Goal: Information Seeking & Learning: Find contact information

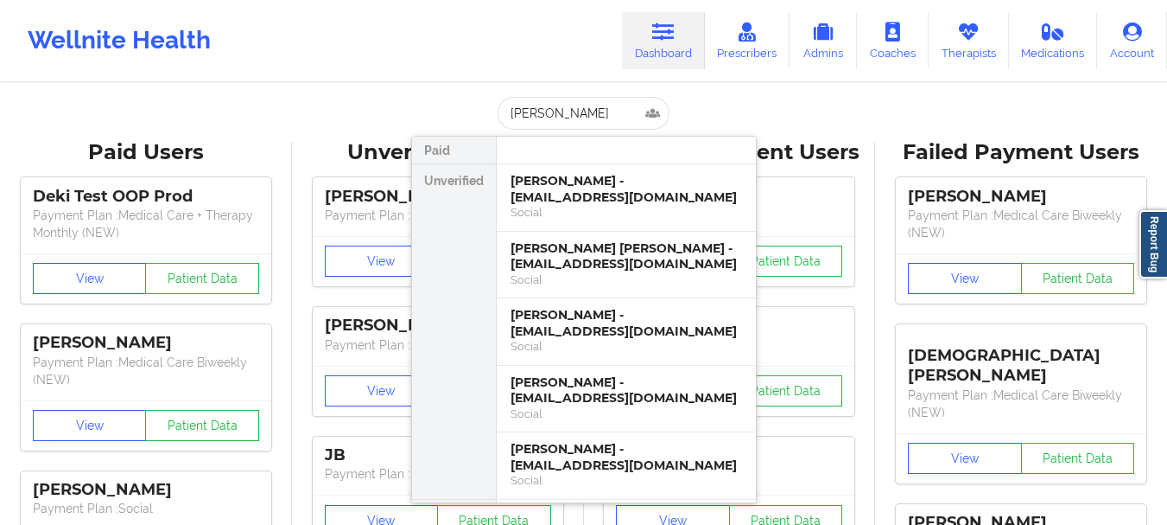
scroll to position [20, 0]
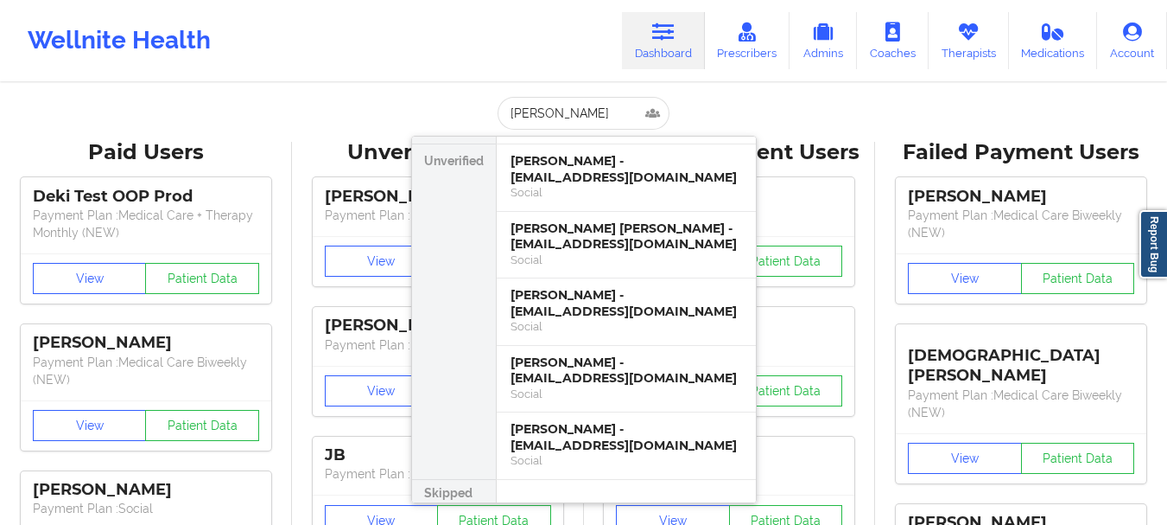
click at [552, 110] on input "[PERSON_NAME]" at bounding box center [583, 113] width 171 height 33
type input "[PERSON_NAME]"
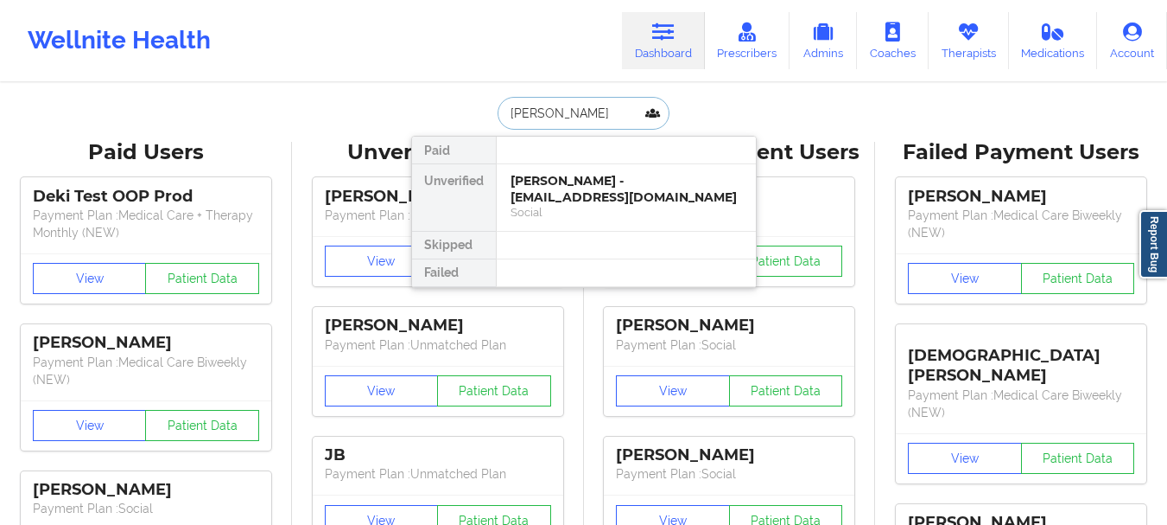
scroll to position [0, 0]
click at [576, 199] on div "[PERSON_NAME] - [EMAIL_ADDRESS][DOMAIN_NAME]" at bounding box center [627, 189] width 232 height 32
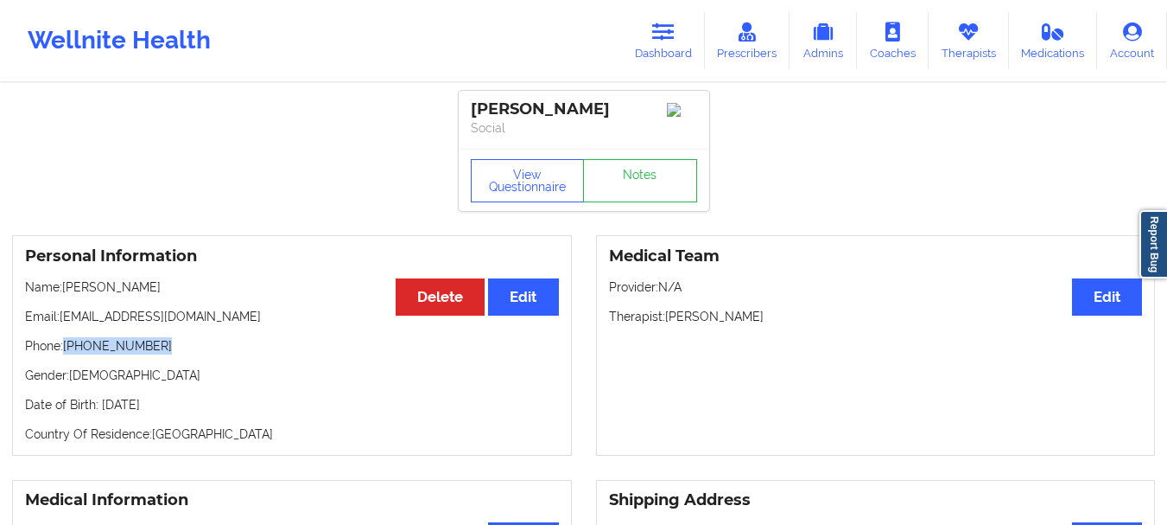
drag, startPoint x: 155, startPoint y: 353, endPoint x: 65, endPoint y: 355, distance: 89.9
click at [65, 354] on p "Phone: [PHONE_NUMBER]" at bounding box center [292, 345] width 534 height 17
copy p "[PHONE_NUMBER]"
click at [655, 28] on icon at bounding box center [663, 31] width 22 height 19
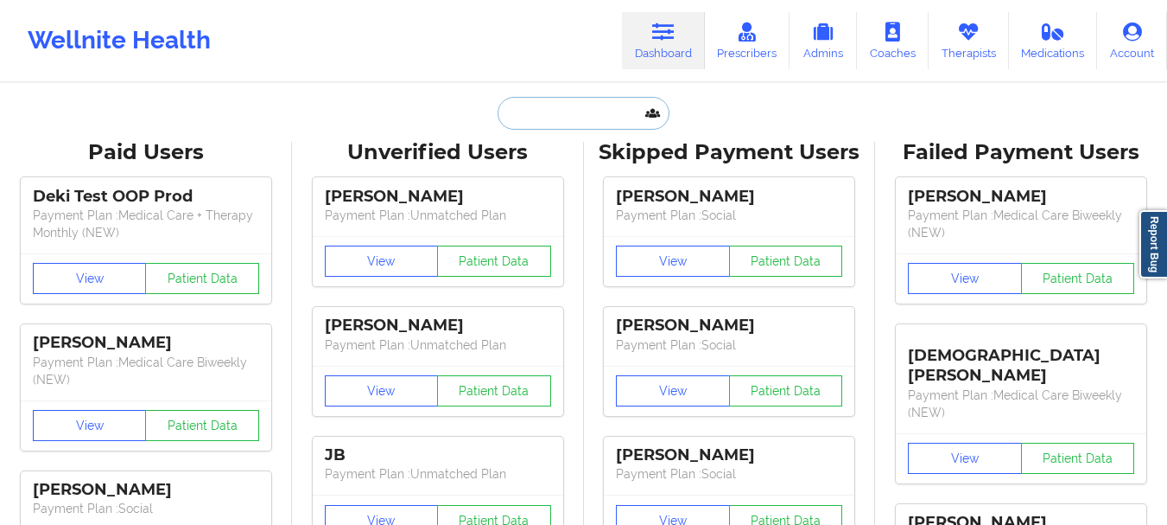
click at [568, 99] on input "text" at bounding box center [583, 113] width 171 height 33
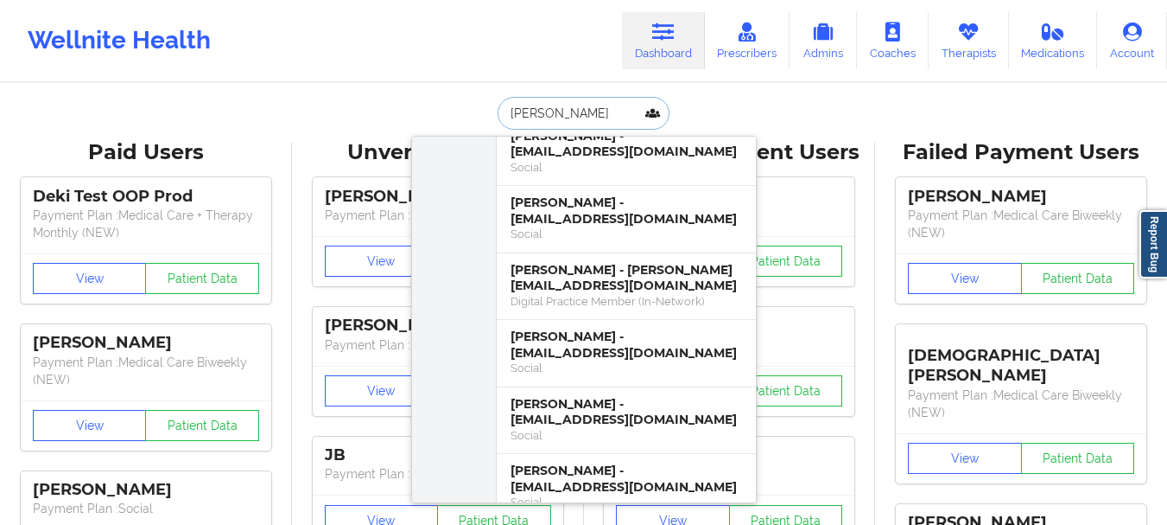
scroll to position [755, 0]
type input "p"
type input "j"
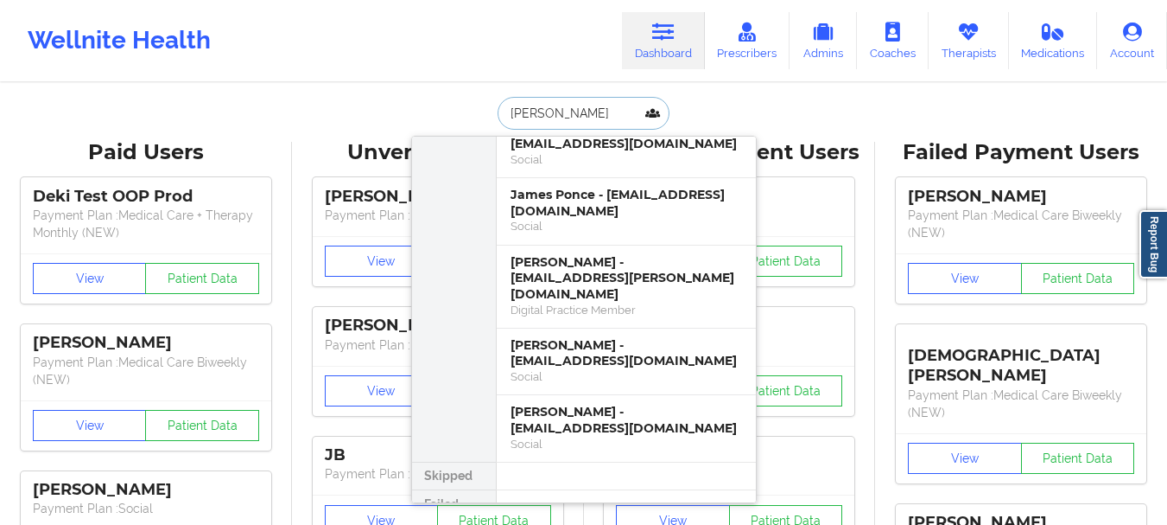
scroll to position [0, 0]
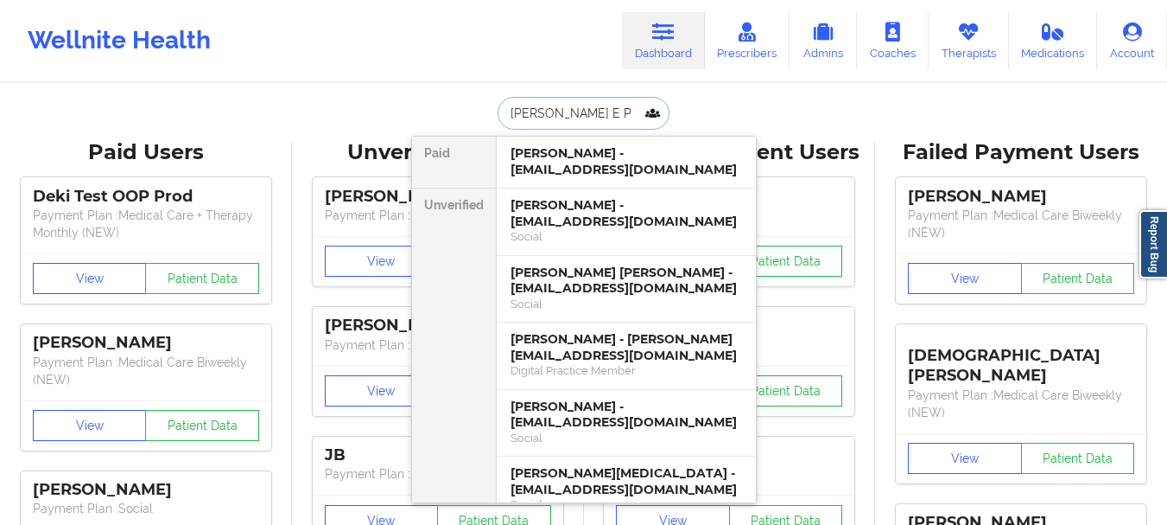
type input "James E Pa"
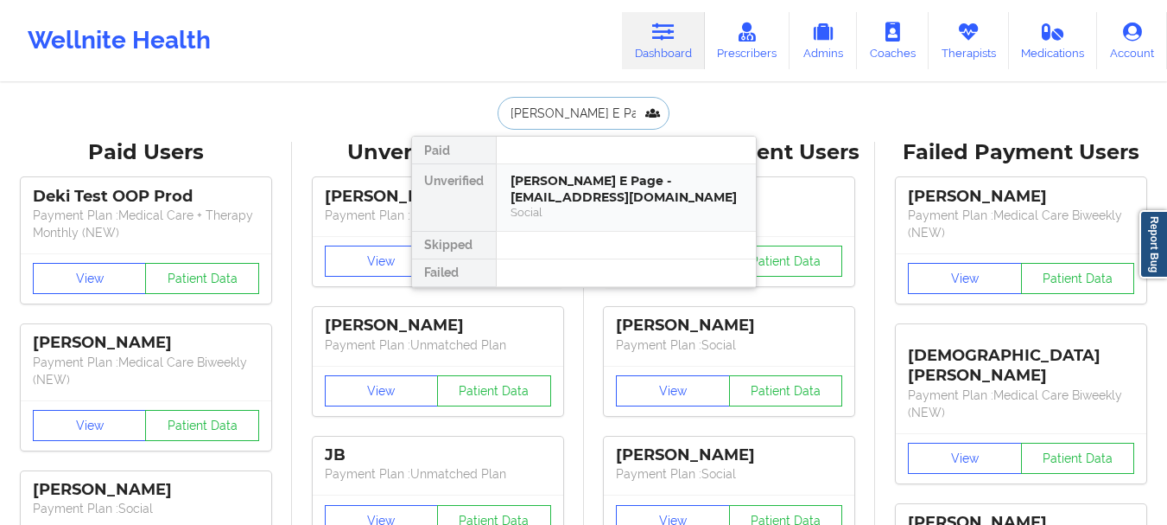
click at [551, 178] on div "James E Page - jamespage264@gmail.com" at bounding box center [627, 189] width 232 height 32
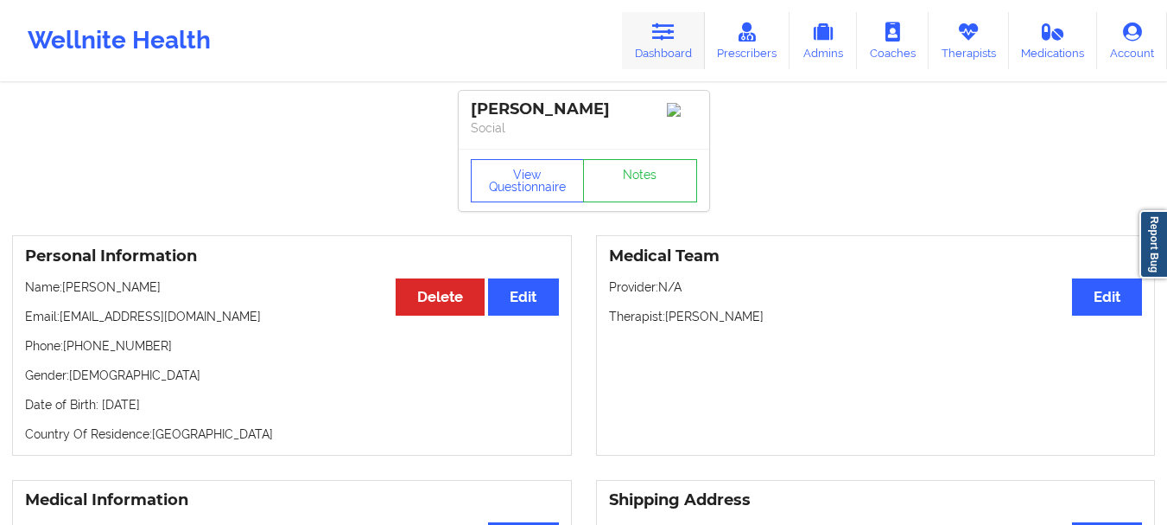
click at [666, 60] on link "Dashboard" at bounding box center [663, 40] width 83 height 57
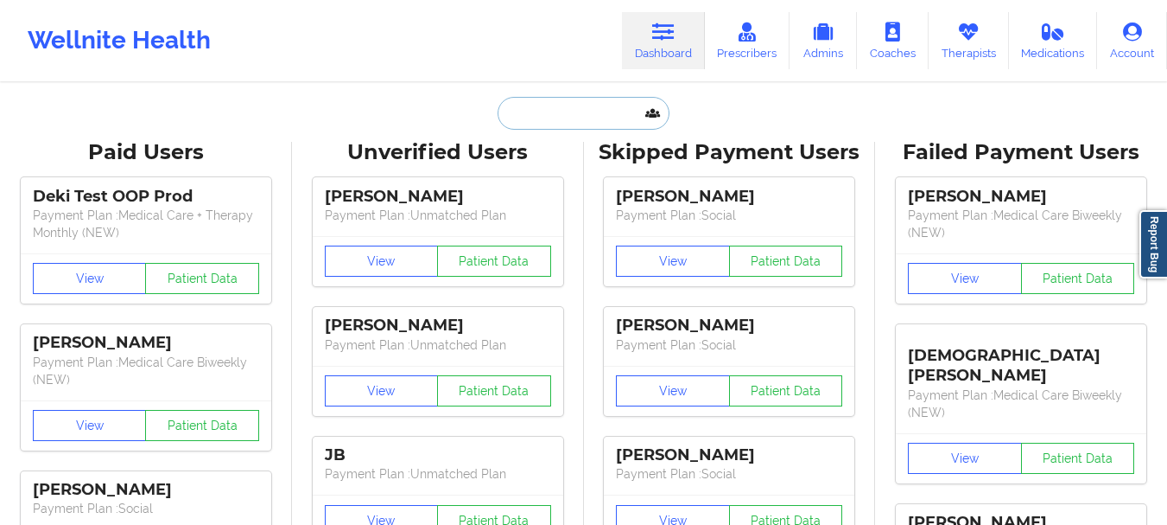
click at [589, 101] on input "text" at bounding box center [583, 113] width 171 height 33
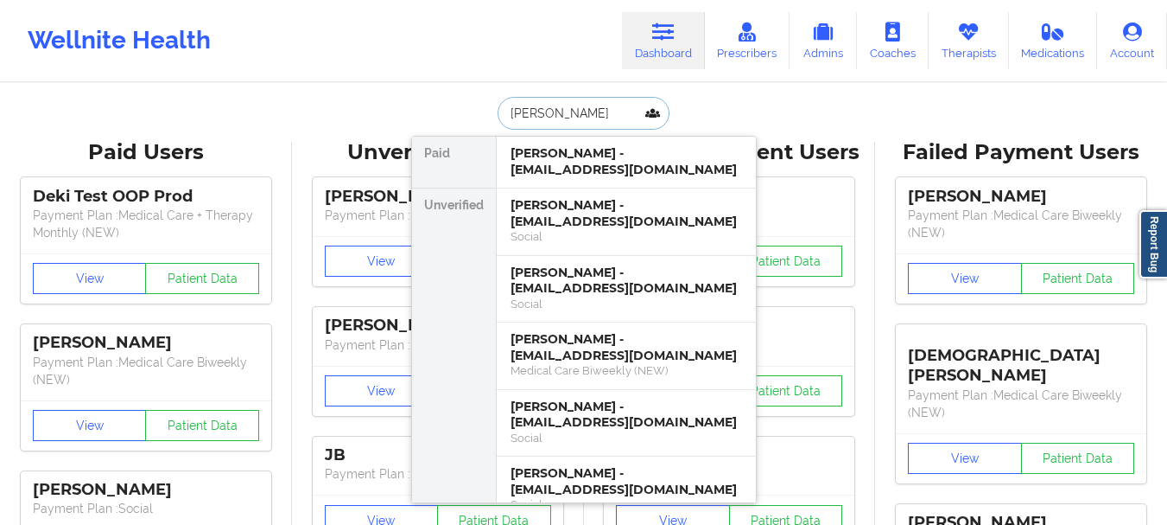
type input "Savanna arnold"
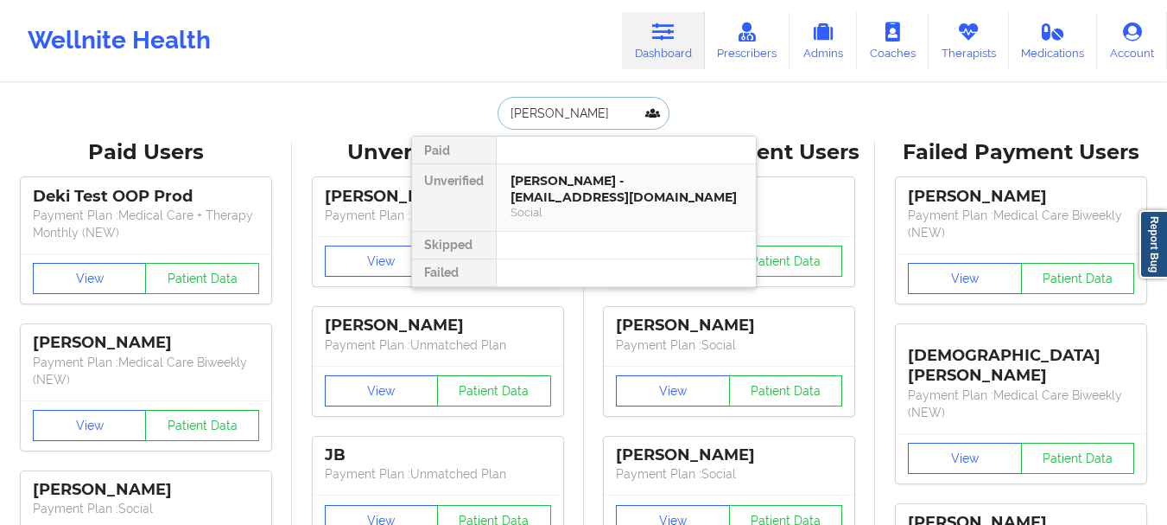
click at [588, 175] on div "SAVANNA ARNOLD - sh0wb0at.w3ld3r@yahoo.com" at bounding box center [627, 189] width 232 height 32
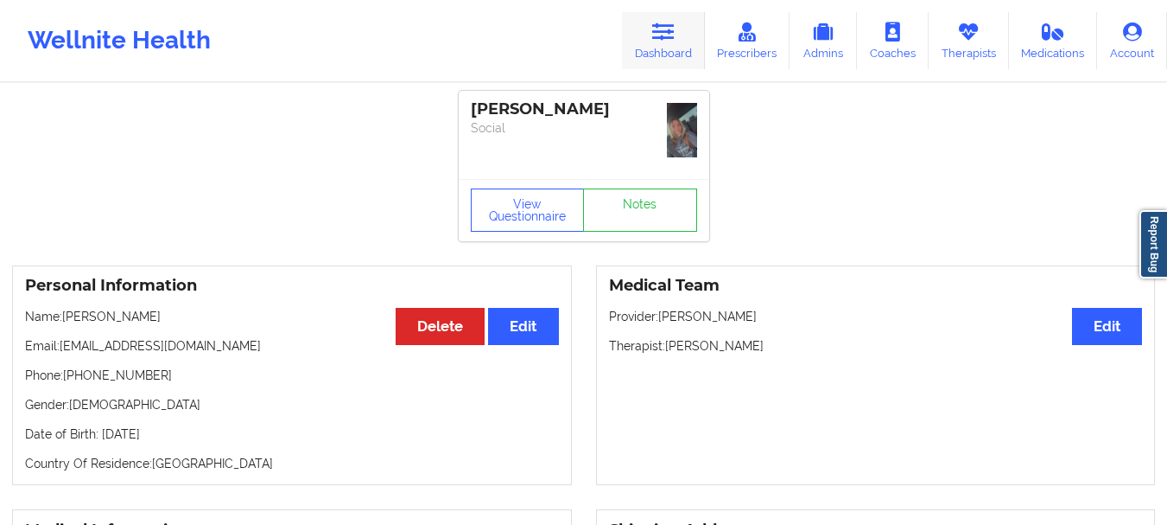
click at [689, 44] on link "Dashboard" at bounding box center [663, 40] width 83 height 57
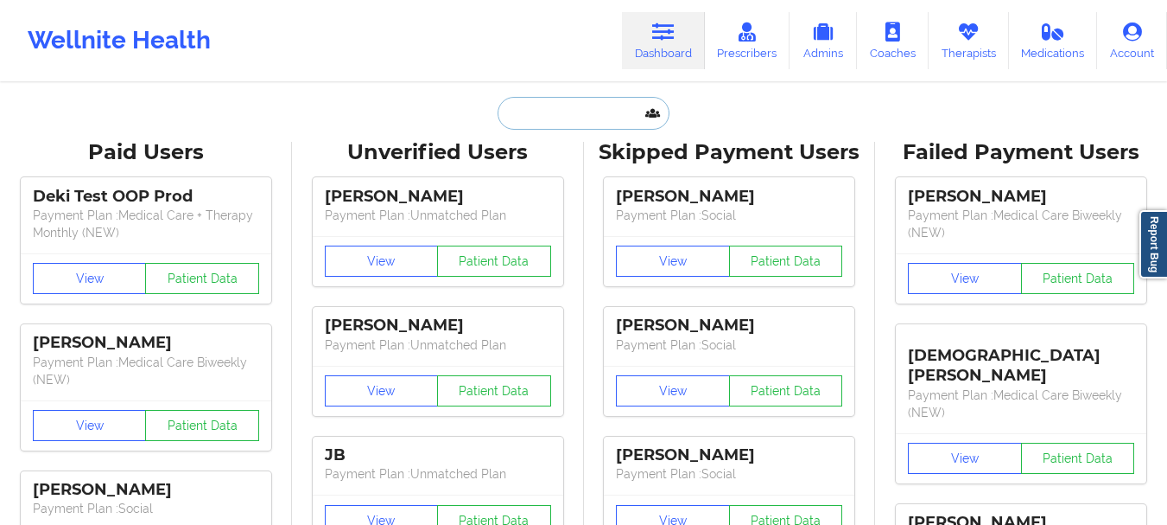
click at [634, 111] on input "text" at bounding box center [583, 113] width 171 height 33
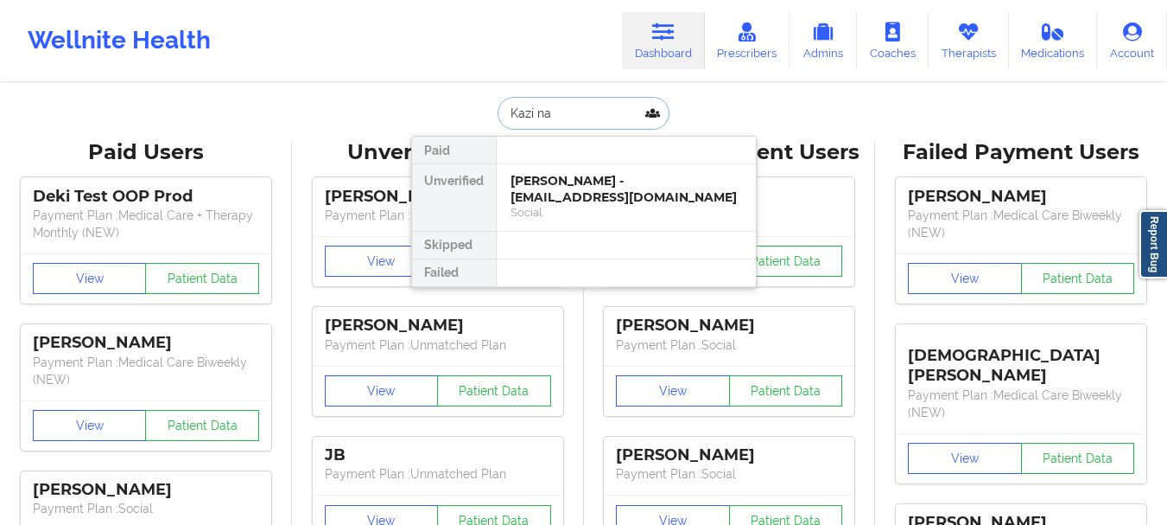
type input "Kazi naj"
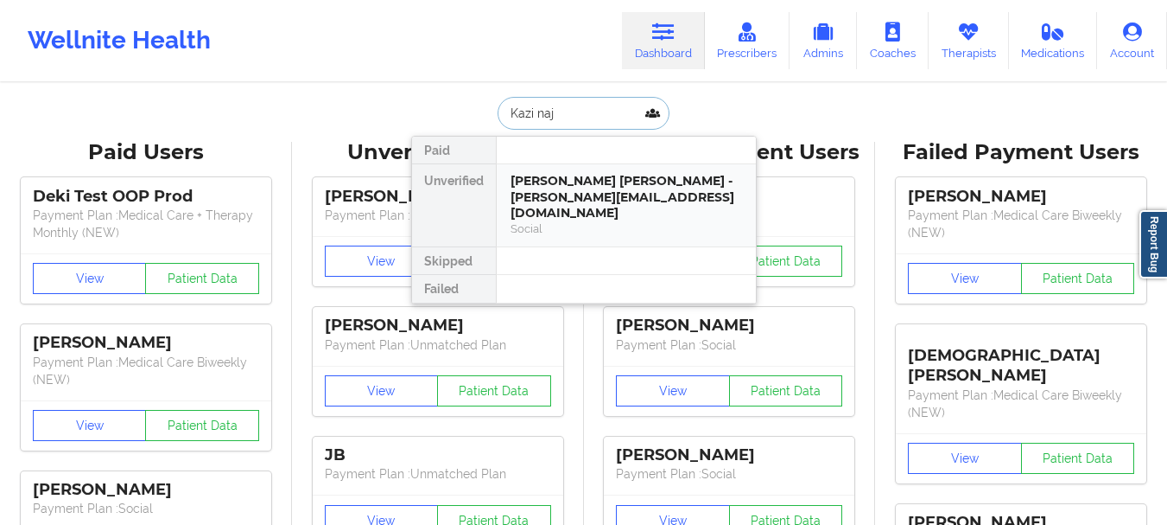
click at [574, 202] on div "Kazi Najeeb Hasan - k.najeeb.hasan@gmail.com" at bounding box center [627, 197] width 232 height 48
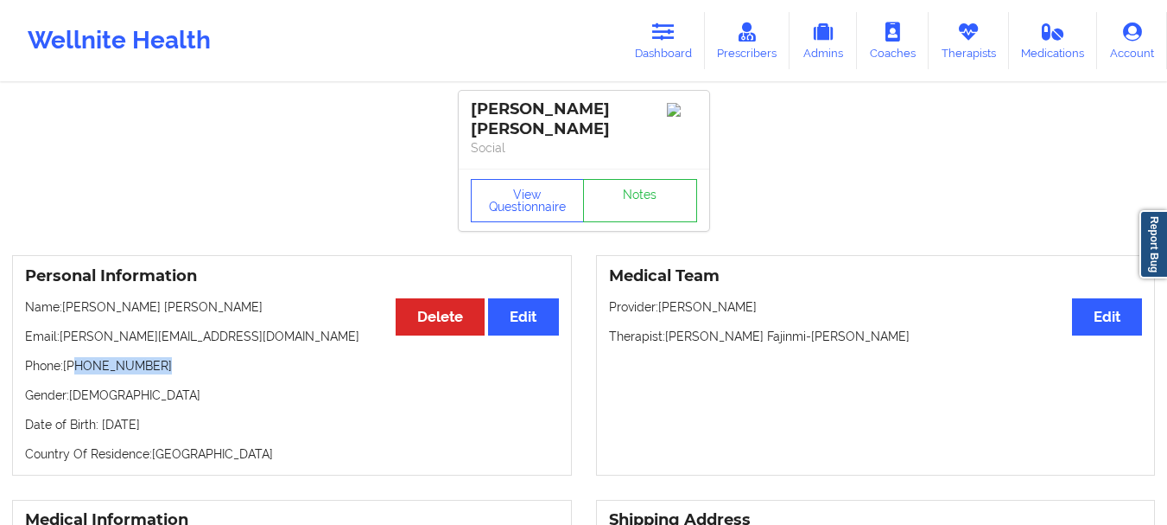
drag, startPoint x: 168, startPoint y: 352, endPoint x: 75, endPoint y: 359, distance: 92.8
click at [75, 359] on p "Phone: +1734-358-0056" at bounding box center [292, 365] width 534 height 17
drag, startPoint x: 226, startPoint y: 317, endPoint x: 79, endPoint y: 312, distance: 147.0
click at [79, 312] on div "Personal Information Edit Delete Name: Kazi Najeeb Hasan Email: k.najeeb.hasan@…" at bounding box center [292, 365] width 560 height 220
click at [195, 328] on p "Email: k.najeeb.hasan@gmail.com" at bounding box center [292, 336] width 534 height 17
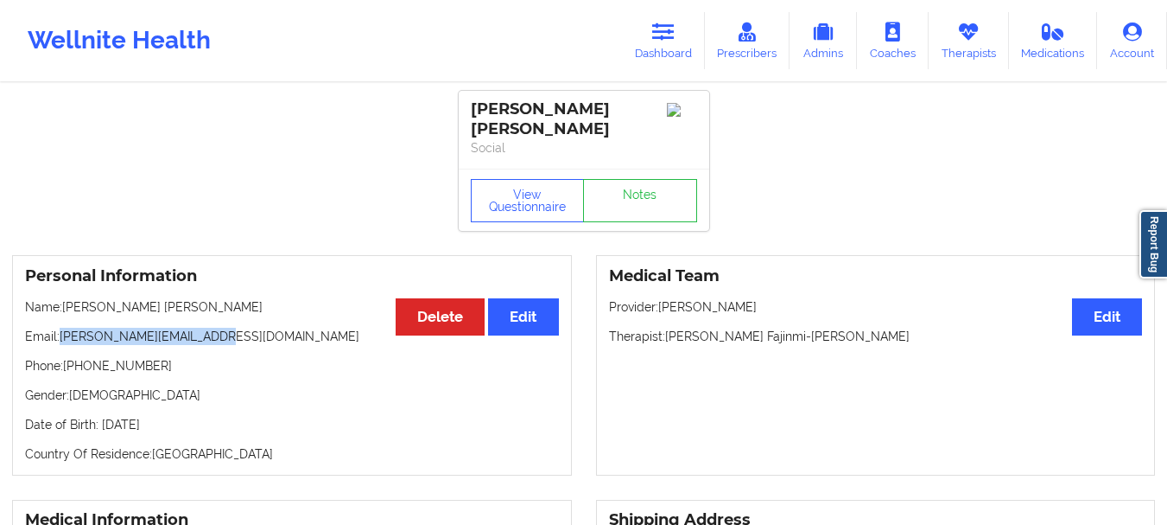
drag, startPoint x: 226, startPoint y: 321, endPoint x: 61, endPoint y: 319, distance: 164.2
click at [61, 328] on p "Email: k.najeeb.hasan@gmail.com" at bounding box center [292, 336] width 534 height 17
copy p "k.najeeb.hasan@gmail.com"
click at [658, 36] on icon at bounding box center [663, 31] width 22 height 19
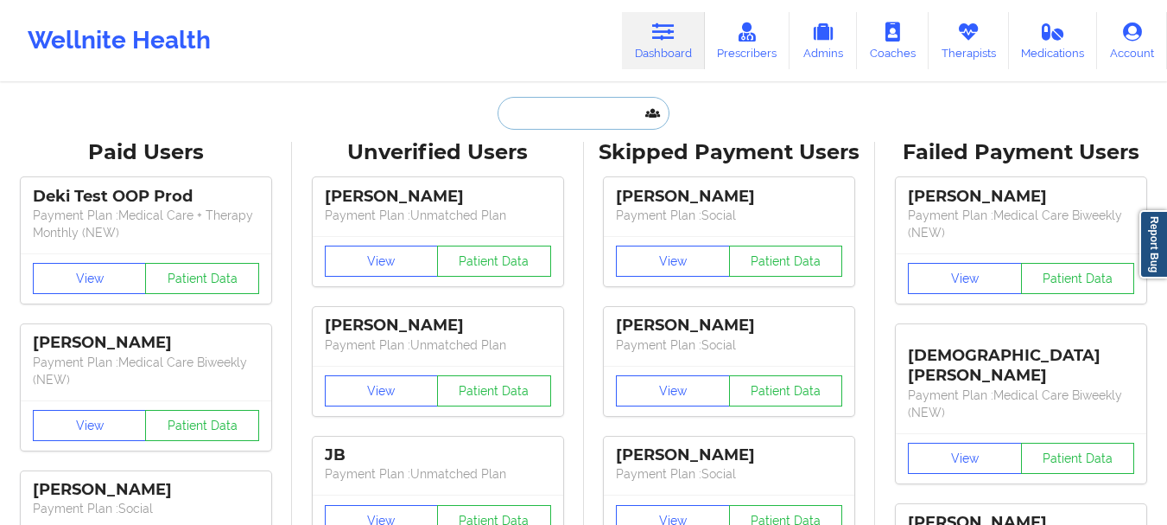
click at [528, 129] on input "text" at bounding box center [583, 113] width 171 height 33
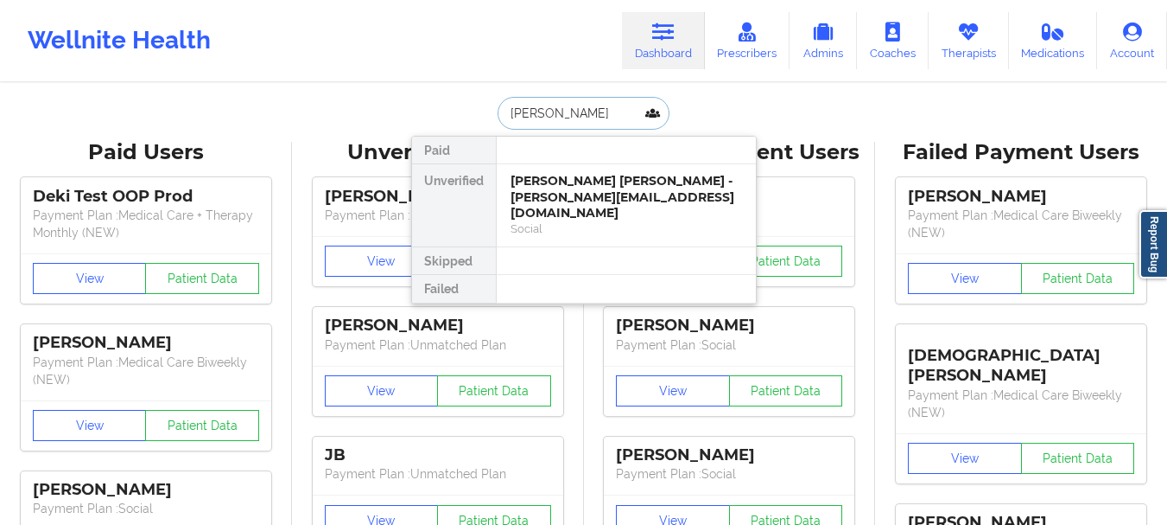
type input "Nicole rodriguez"
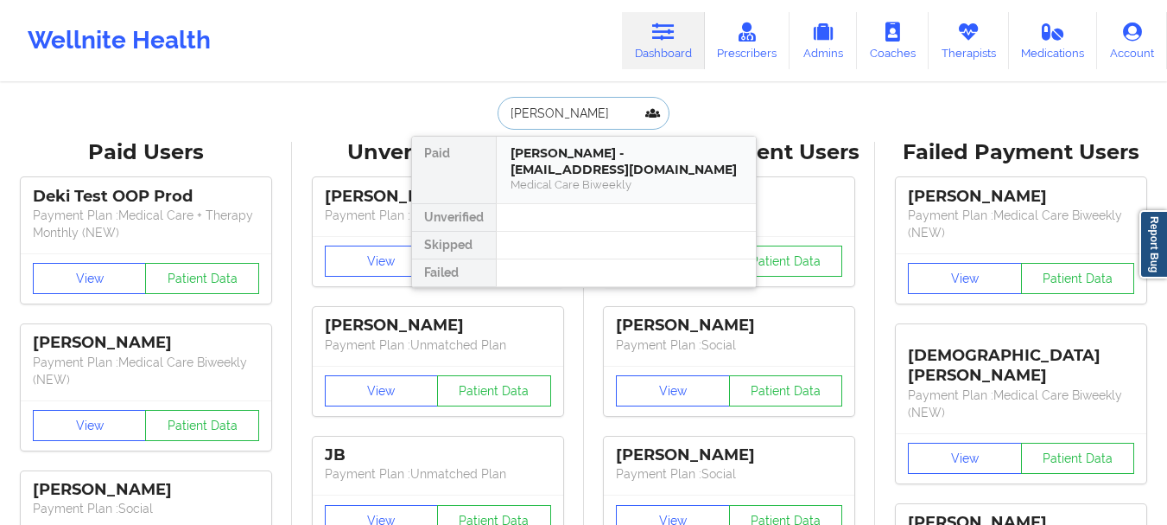
click at [618, 175] on div "Tracey Nicole Rodriguez - nikinicole4857@gmail.com" at bounding box center [627, 161] width 232 height 32
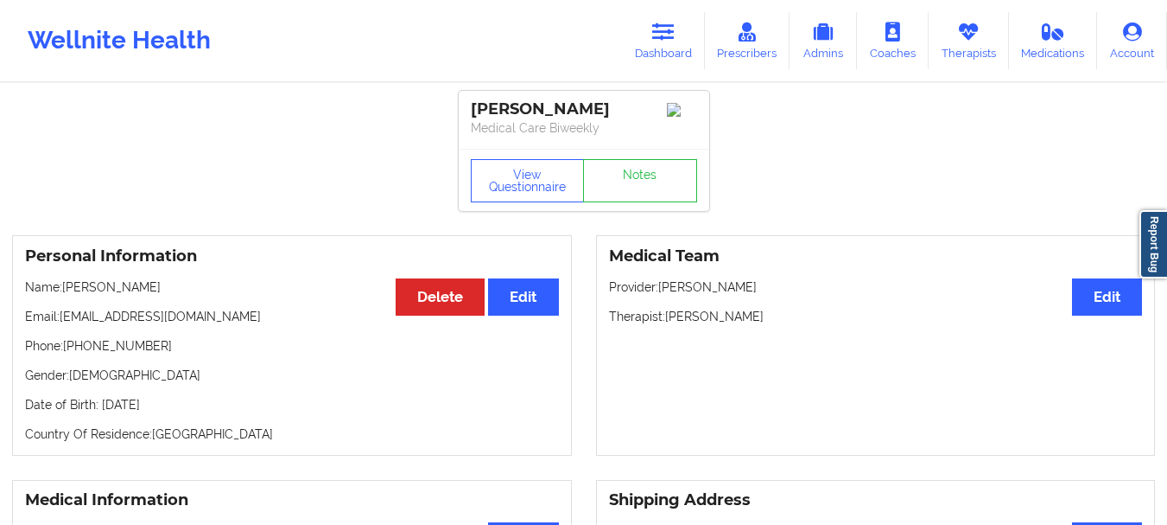
click at [690, 10] on div "Wellnite Health Dashboard Prescribers Admins Coaches Therapists Medications Acc…" at bounding box center [583, 40] width 1167 height 69
click at [667, 45] on link "Dashboard" at bounding box center [663, 40] width 83 height 57
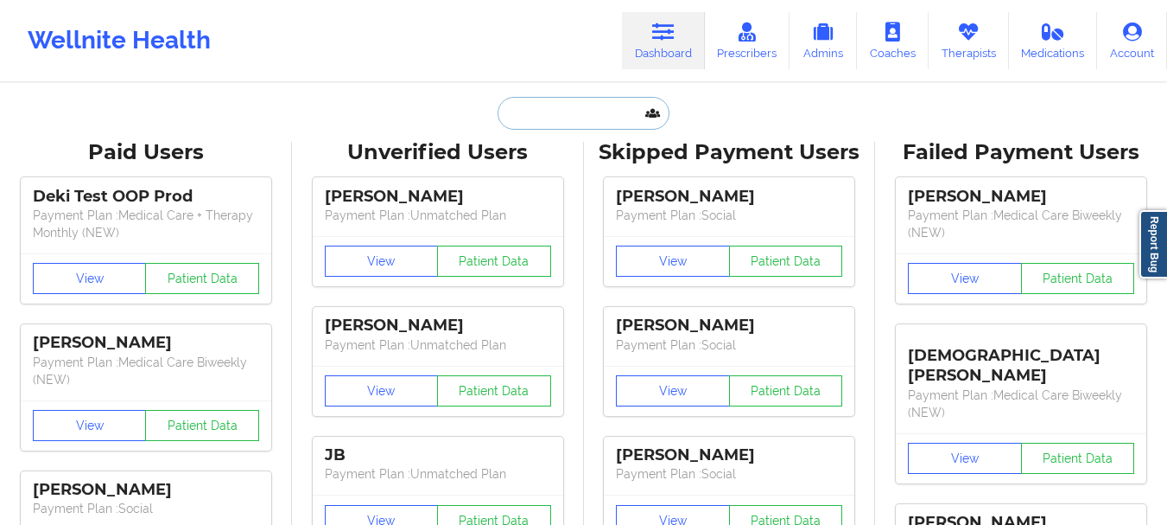
click at [551, 114] on input "text" at bounding box center [583, 113] width 171 height 33
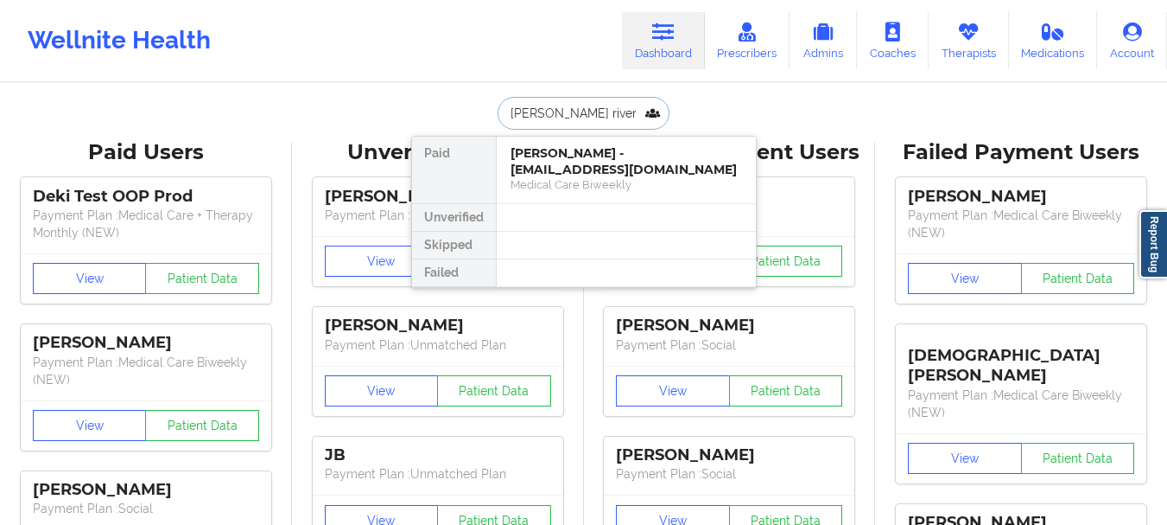
type input "Cristina rivera"
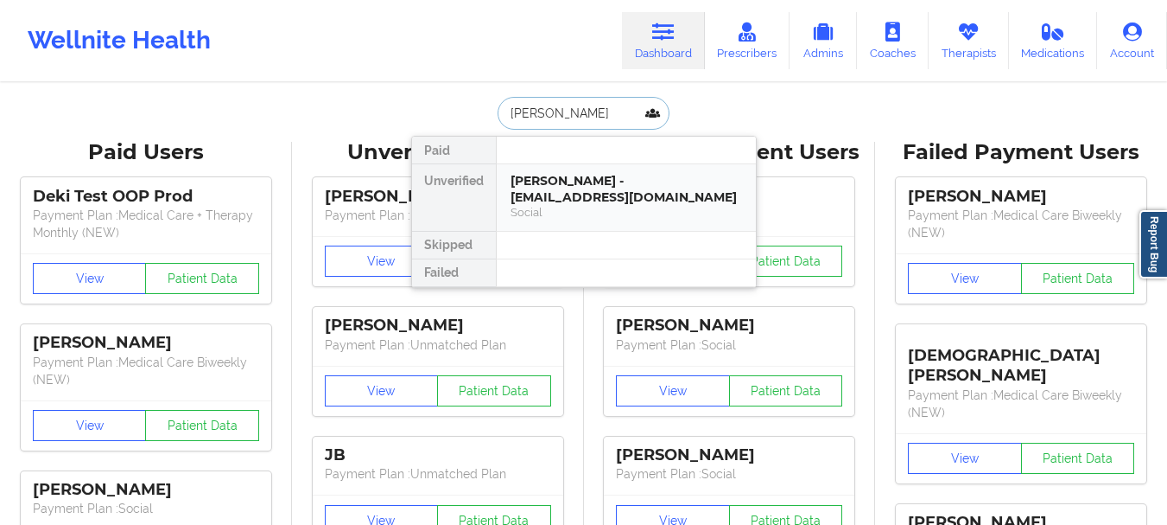
click at [512, 188] on div "Cristina Rivera - sancrisabel@gmail.com" at bounding box center [627, 189] width 232 height 32
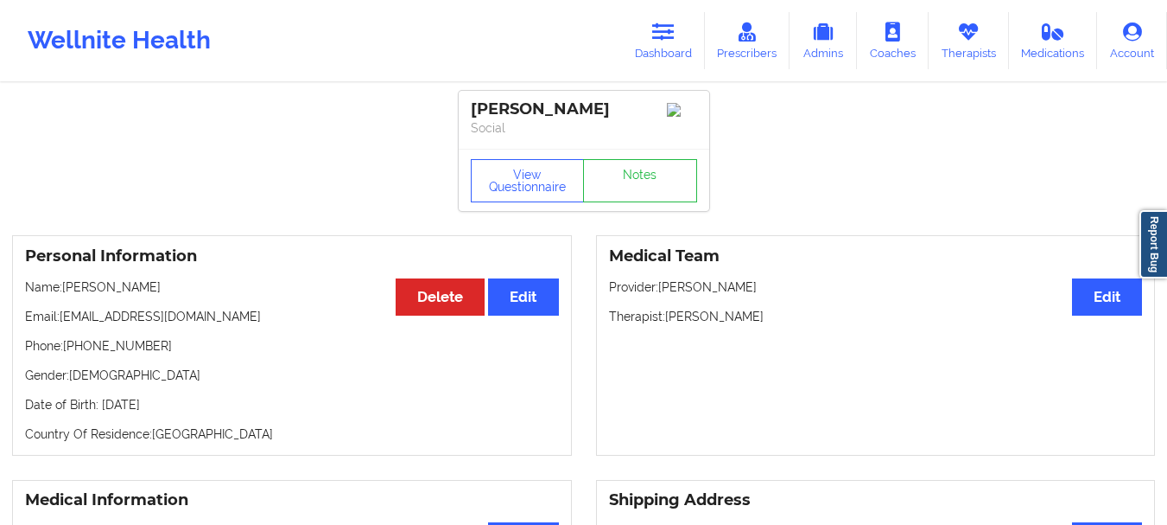
click at [629, 162] on div "View Questionnaire Notes" at bounding box center [584, 180] width 251 height 62
click at [633, 181] on link "Notes" at bounding box center [640, 180] width 114 height 43
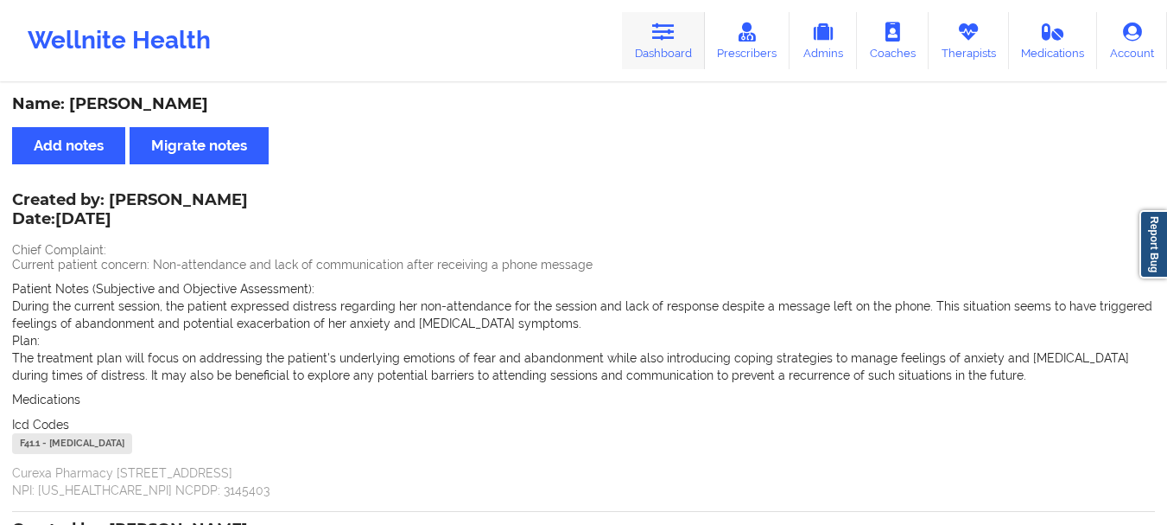
click at [673, 56] on link "Dashboard" at bounding box center [663, 40] width 83 height 57
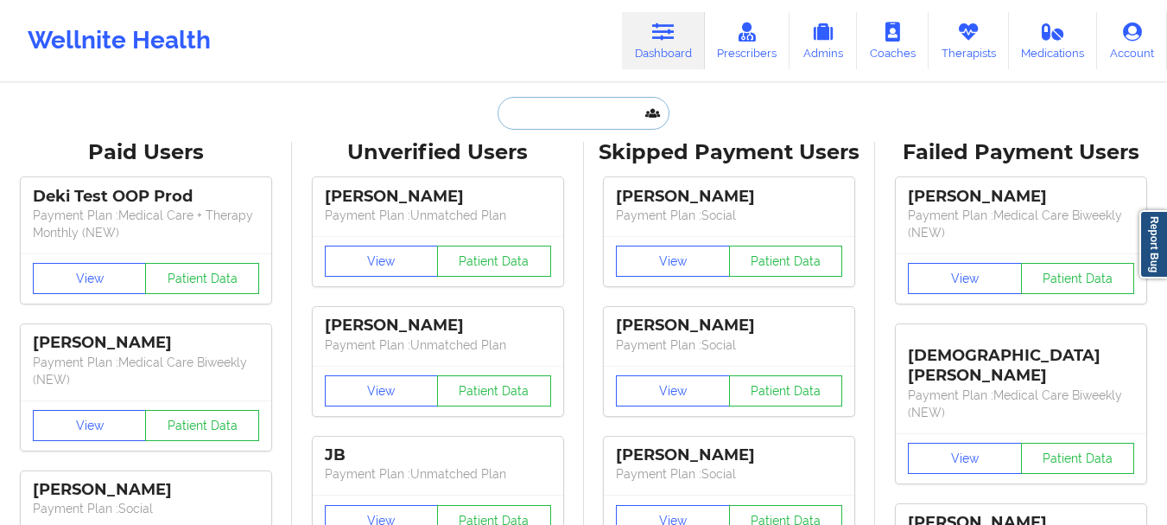
click at [595, 112] on input "text" at bounding box center [583, 113] width 171 height 33
paste input "smllfry1401@gmail.com"
type input "smllfry1401@gmail.com"
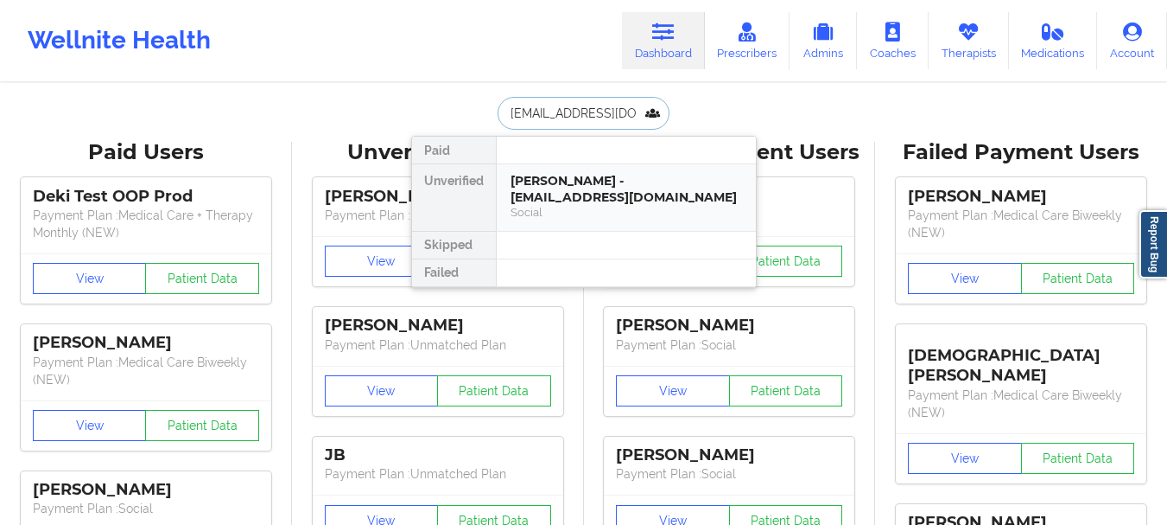
click at [568, 165] on div "Tiffany Hypes - smllfry1401@gmail.com Social" at bounding box center [626, 197] width 259 height 67
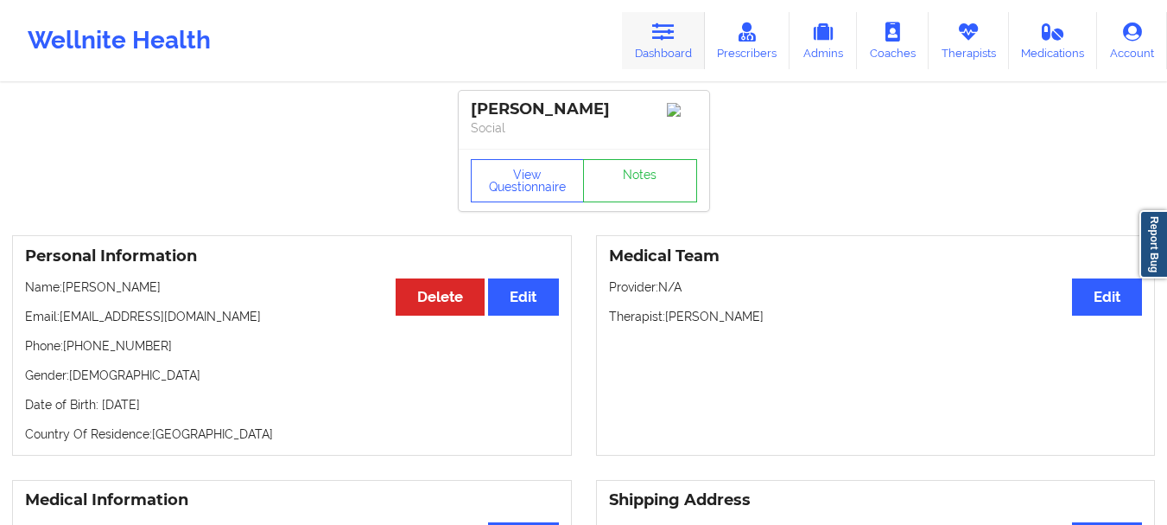
click at [674, 48] on link "Dashboard" at bounding box center [663, 40] width 83 height 57
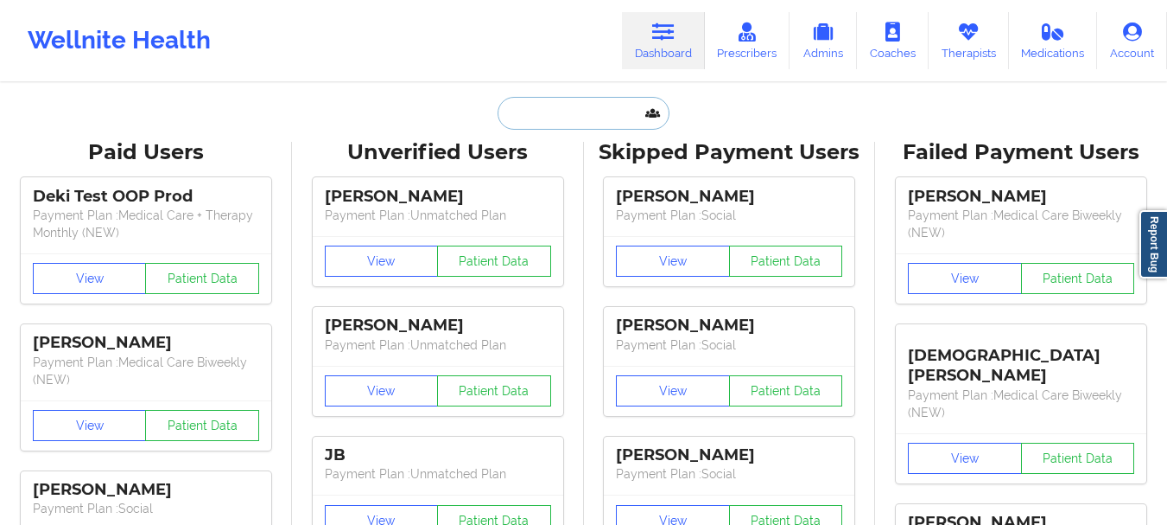
click at [570, 109] on input "text" at bounding box center [583, 113] width 171 height 33
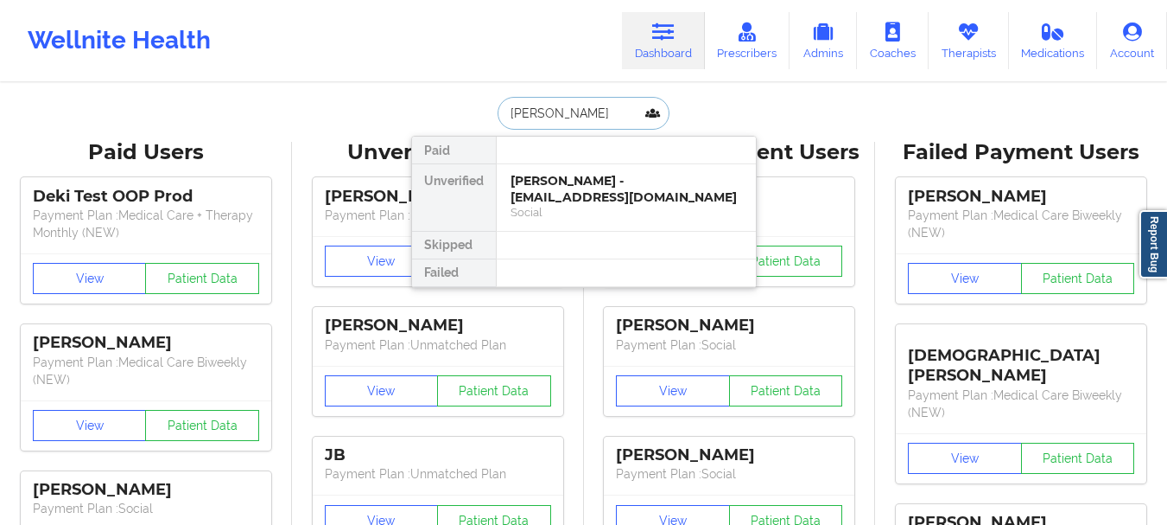
type input "[PERSON_NAME]"
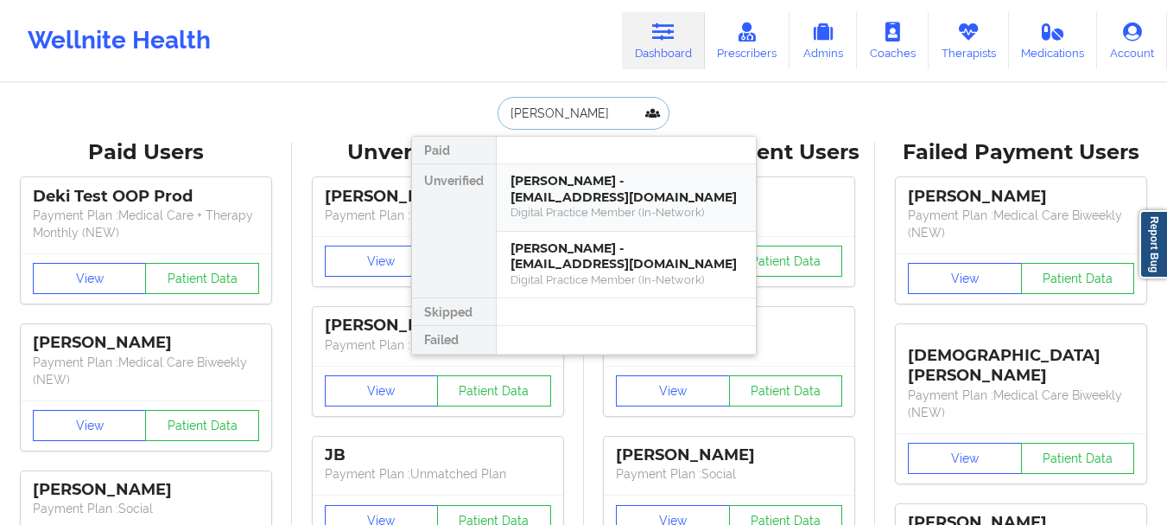
click at [615, 202] on div "[PERSON_NAME] - [EMAIL_ADDRESS][DOMAIN_NAME]" at bounding box center [627, 189] width 232 height 32
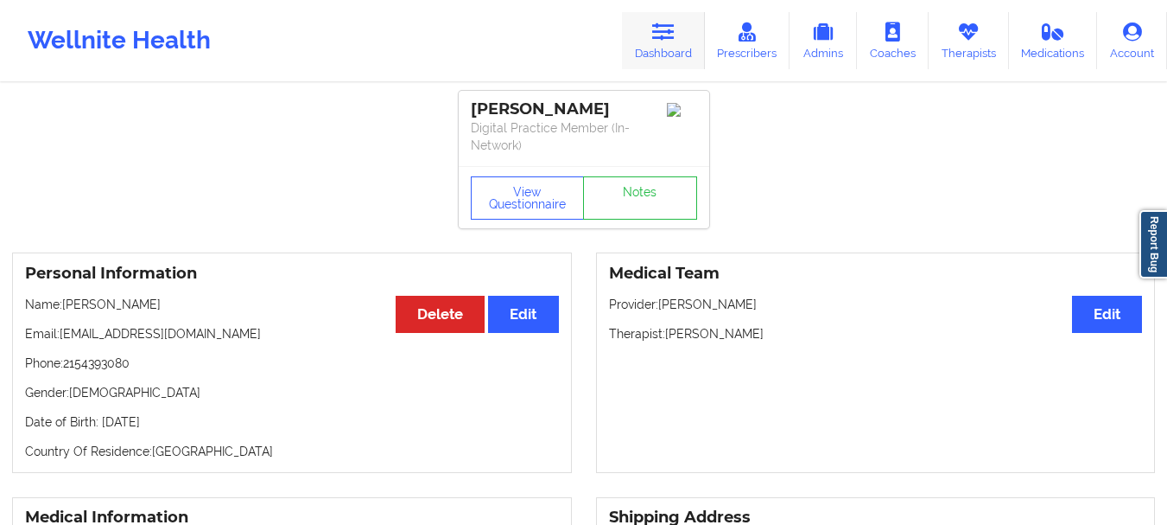
click at [688, 33] on link "Dashboard" at bounding box center [663, 40] width 83 height 57
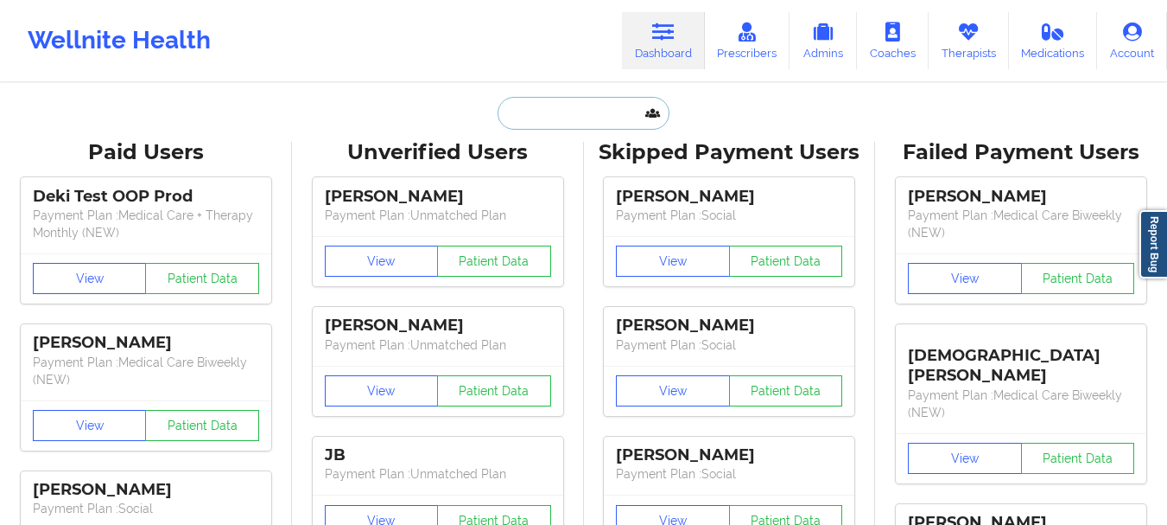
click at [595, 101] on input "text" at bounding box center [583, 113] width 171 height 33
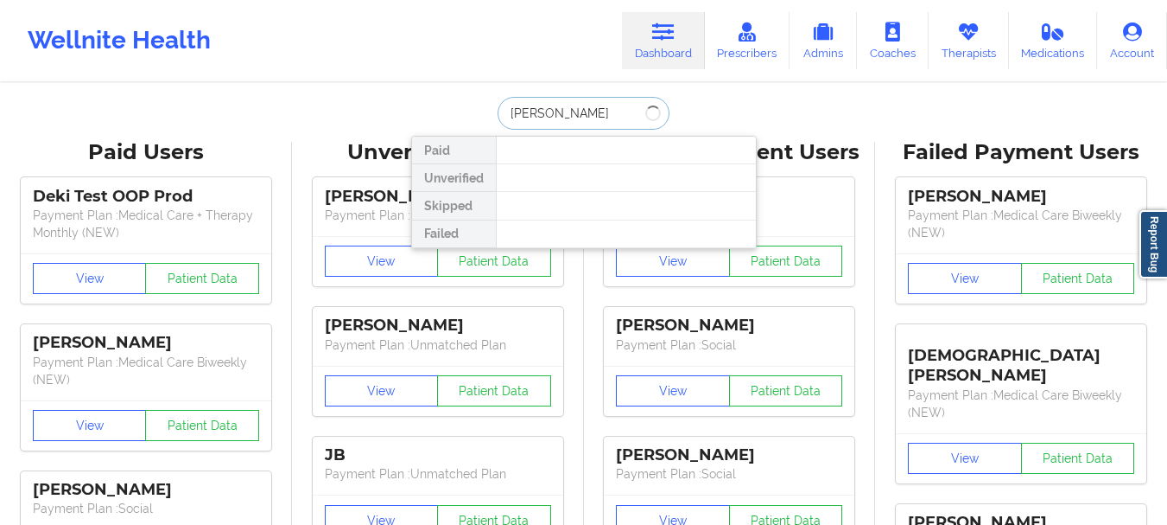
type input "[PERSON_NAME]"
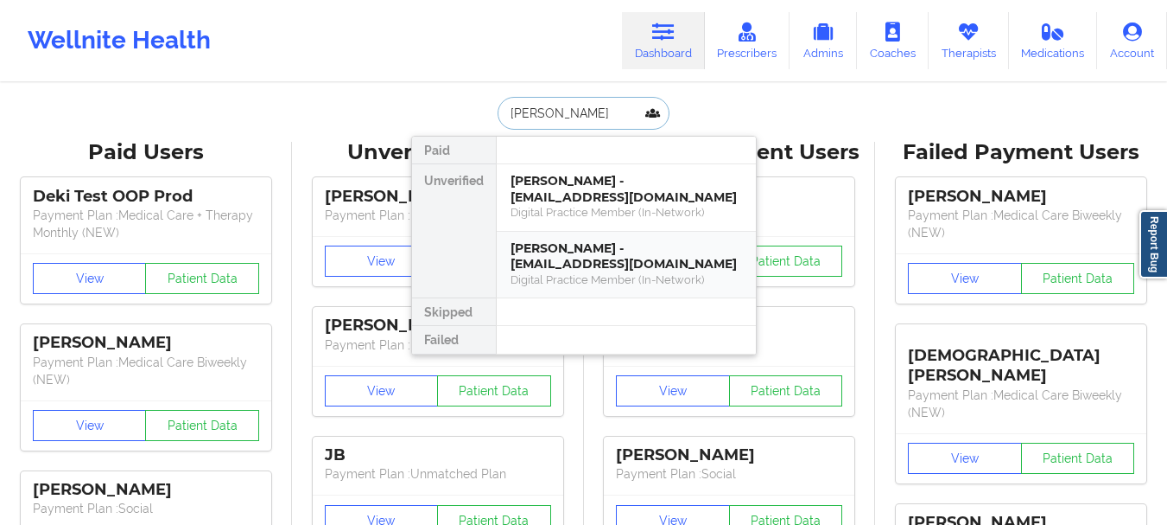
click at [604, 259] on div "[PERSON_NAME] - [EMAIL_ADDRESS][DOMAIN_NAME]" at bounding box center [627, 256] width 232 height 32
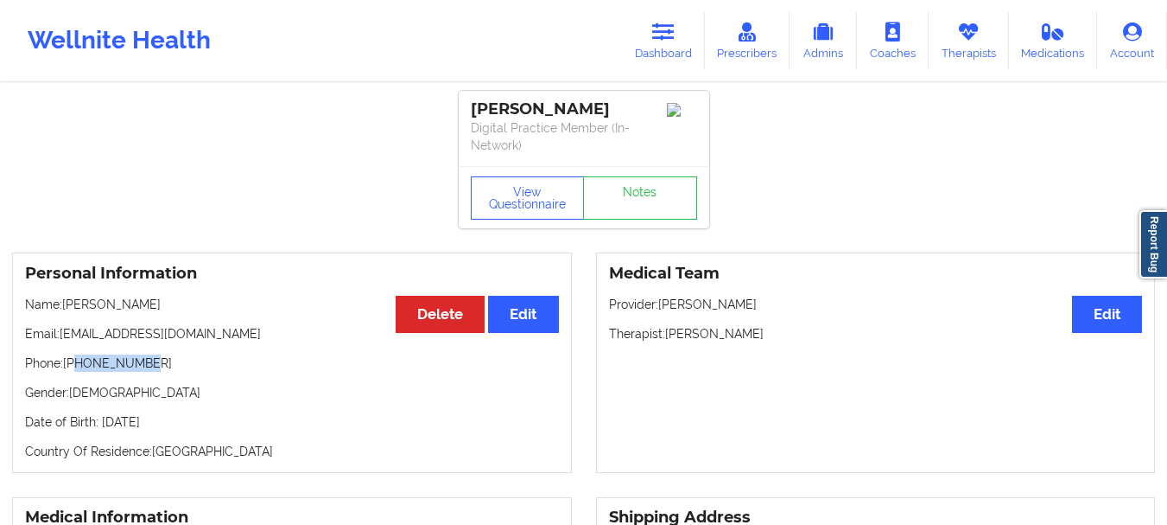
drag, startPoint x: 155, startPoint y: 359, endPoint x: 76, endPoint y: 370, distance: 79.3
click at [76, 370] on p "Phone: +12154393080" at bounding box center [292, 362] width 534 height 17
copy p "2154393080"
click at [673, 41] on icon at bounding box center [663, 31] width 22 height 19
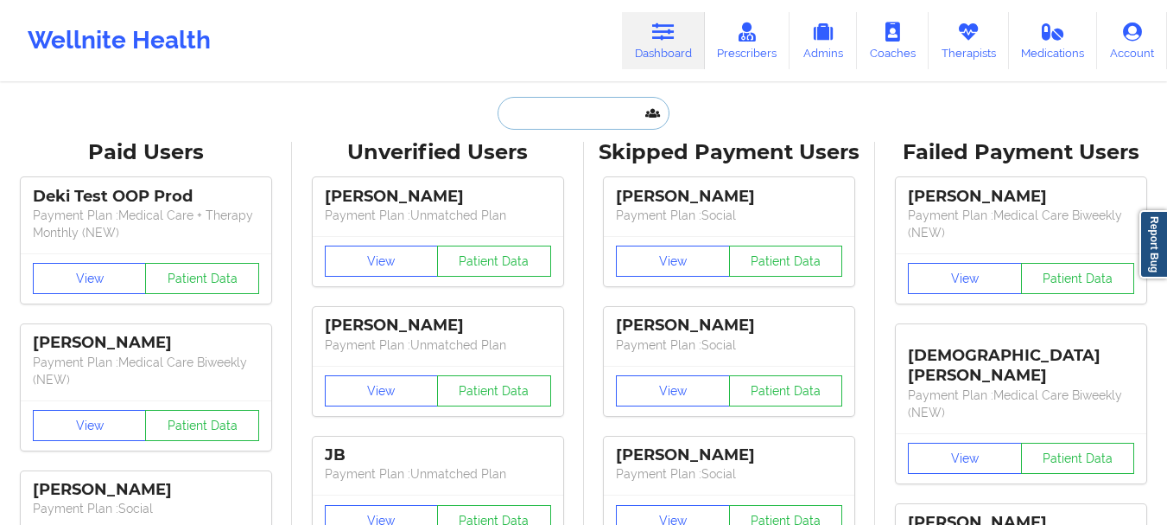
click at [601, 115] on input "text" at bounding box center [583, 113] width 171 height 33
paste input "Chelsea.Messinabills@ouitlook.com"
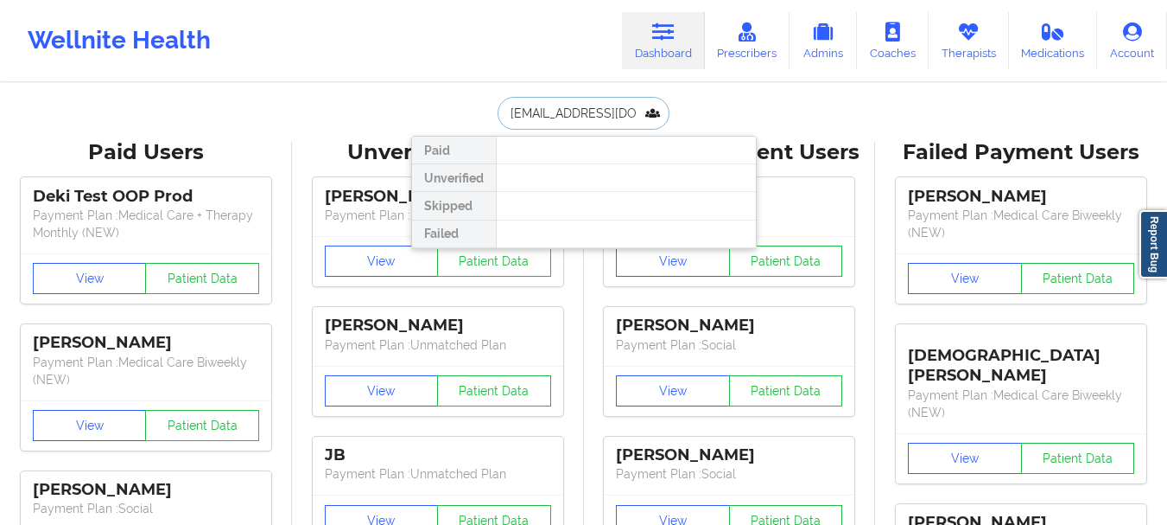
click at [594, 114] on input "Chelsea.Messinabills@ouitlook.com" at bounding box center [583, 113] width 171 height 33
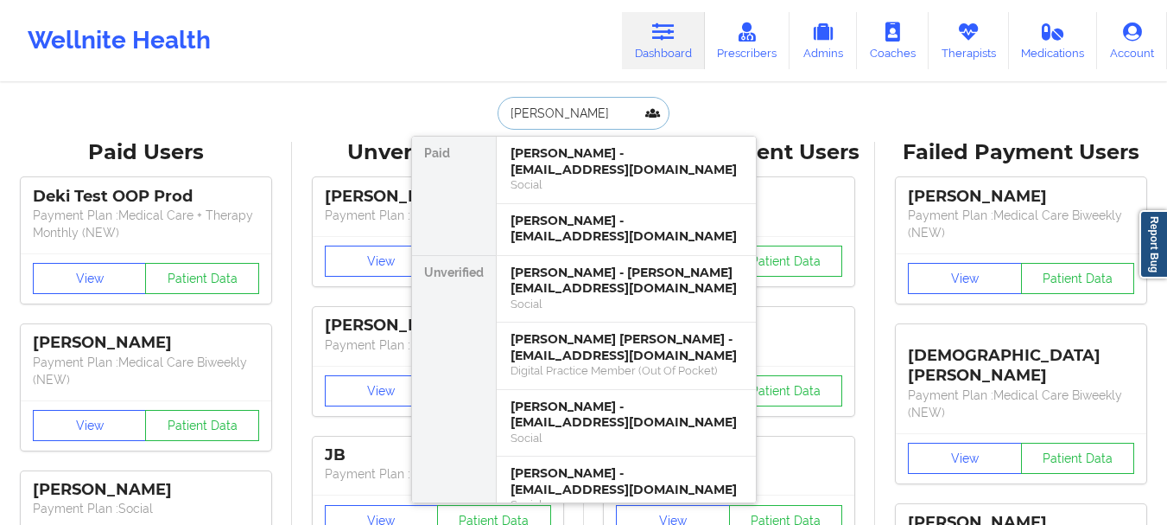
type input "chelsea messina"
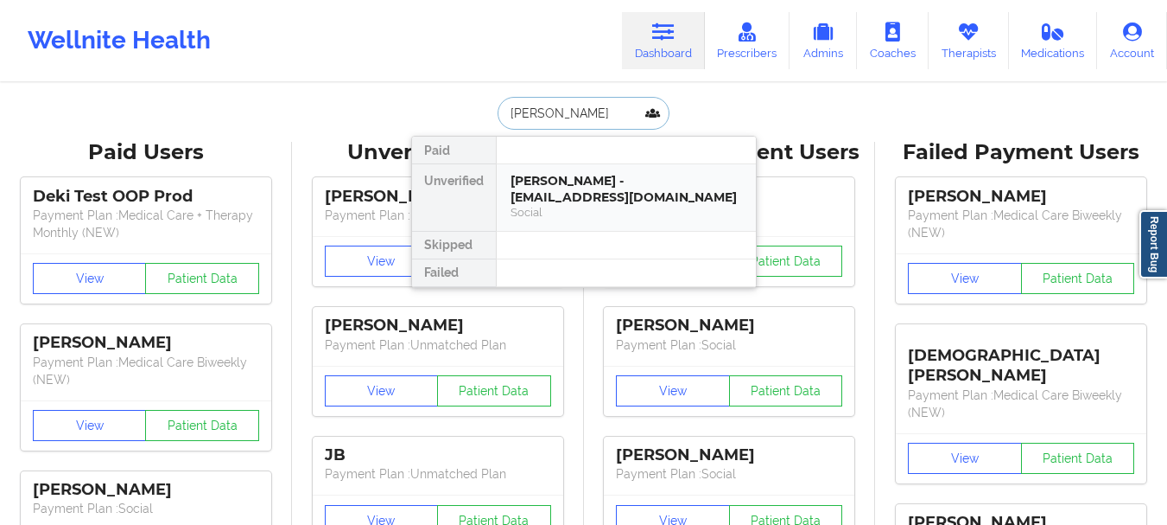
click at [618, 185] on div "Chelsea Messina - chelsea.messinabills@outlook.com" at bounding box center [627, 189] width 232 height 32
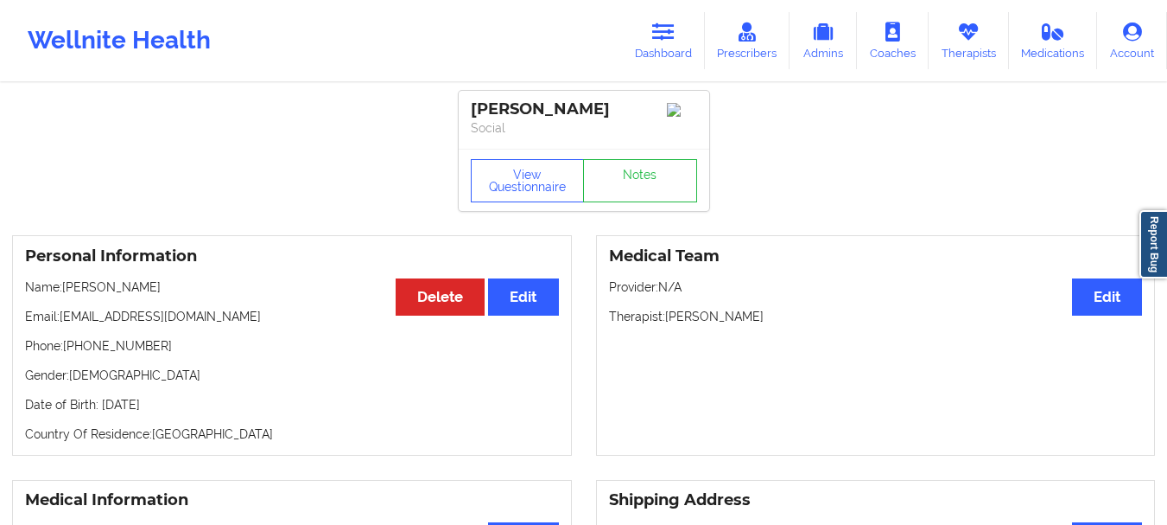
drag, startPoint x: 259, startPoint y: 322, endPoint x: 63, endPoint y: 321, distance: 196.2
click at [63, 321] on p "Email: chelsea.messinabills@outlook.com" at bounding box center [292, 316] width 534 height 17
copy p "chelsea.messinabills@outlook.com"
click at [669, 22] on icon at bounding box center [663, 31] width 22 height 19
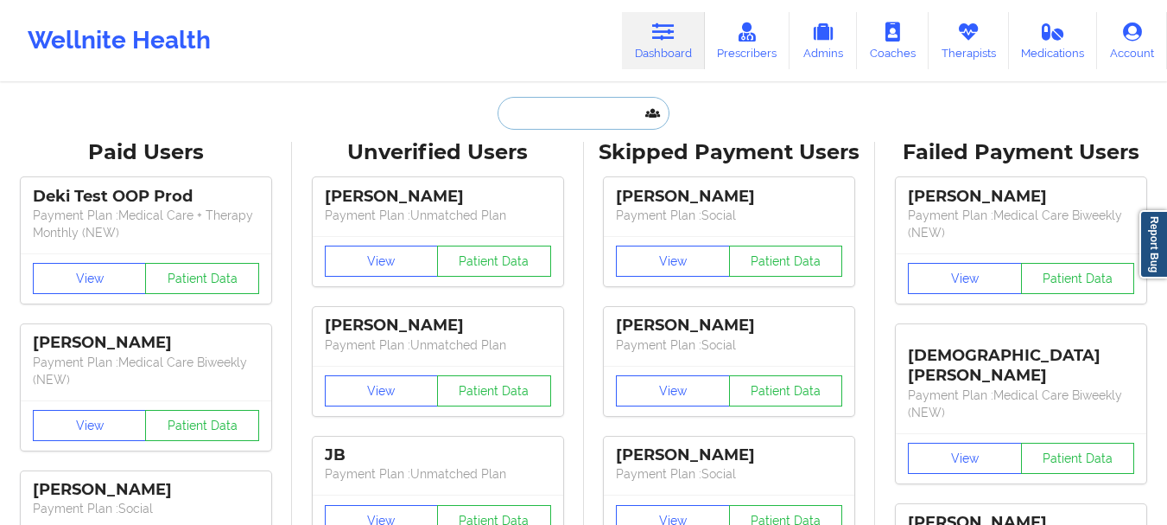
click at [576, 120] on input "text" at bounding box center [583, 113] width 171 height 33
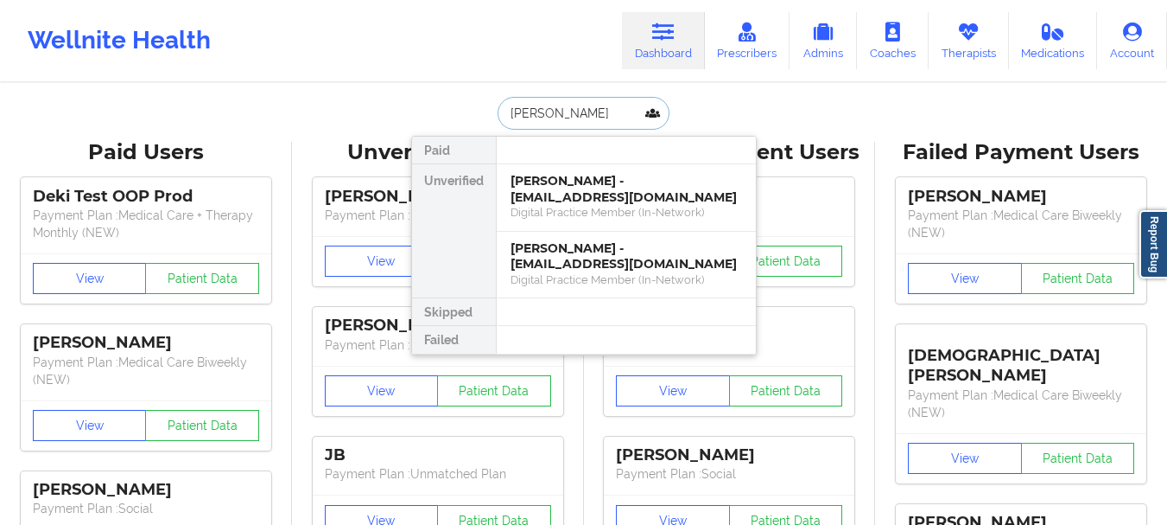
type input "[PERSON_NAME]"
click at [668, 215] on div "Digital Practice Member (In-Network)" at bounding box center [627, 212] width 232 height 15
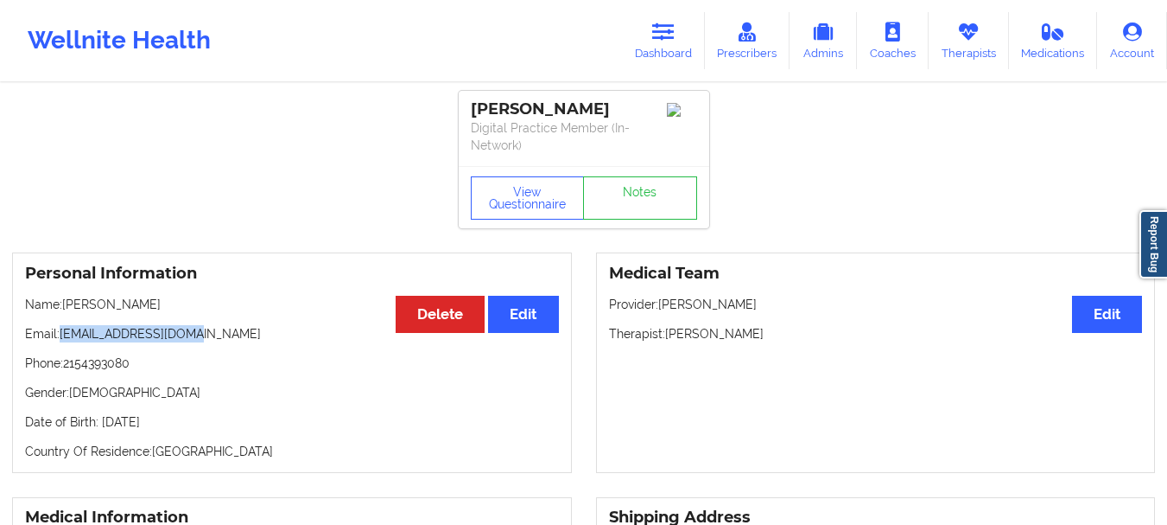
drag, startPoint x: 193, startPoint y: 334, endPoint x: 60, endPoint y: 337, distance: 132.3
click at [60, 337] on p "Email: troy13star@gmail.com" at bounding box center [292, 333] width 534 height 17
copy p "troy13star@gmail.com"
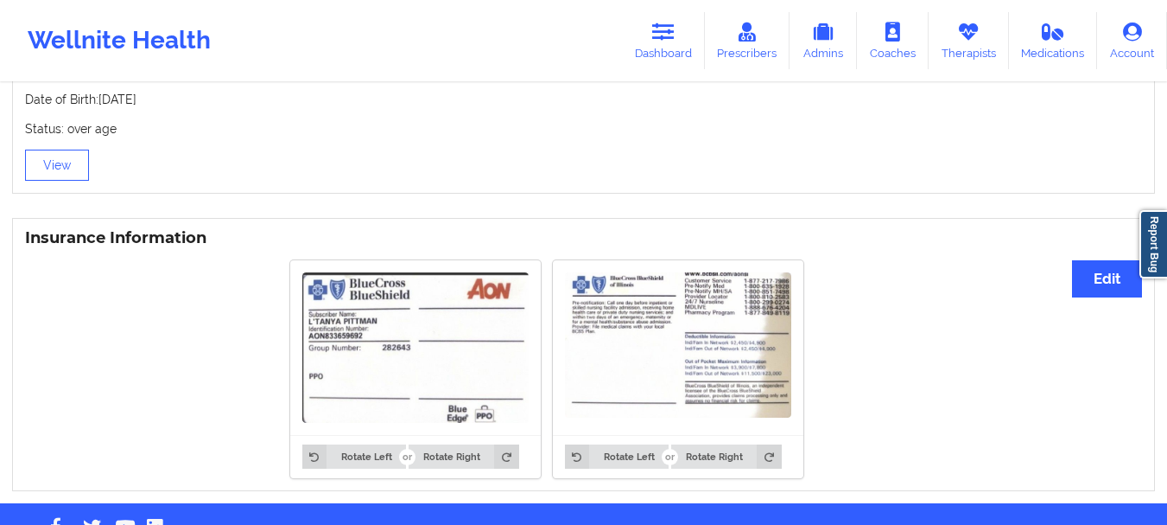
scroll to position [898, 0]
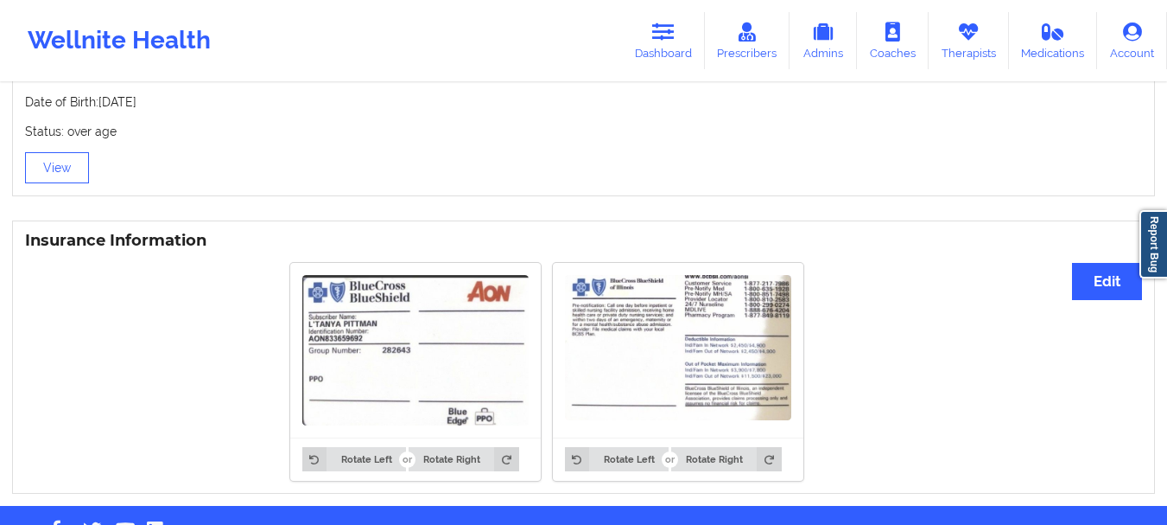
click at [442, 378] on img at bounding box center [415, 350] width 226 height 150
click at [992, 48] on link "Therapists" at bounding box center [969, 40] width 80 height 57
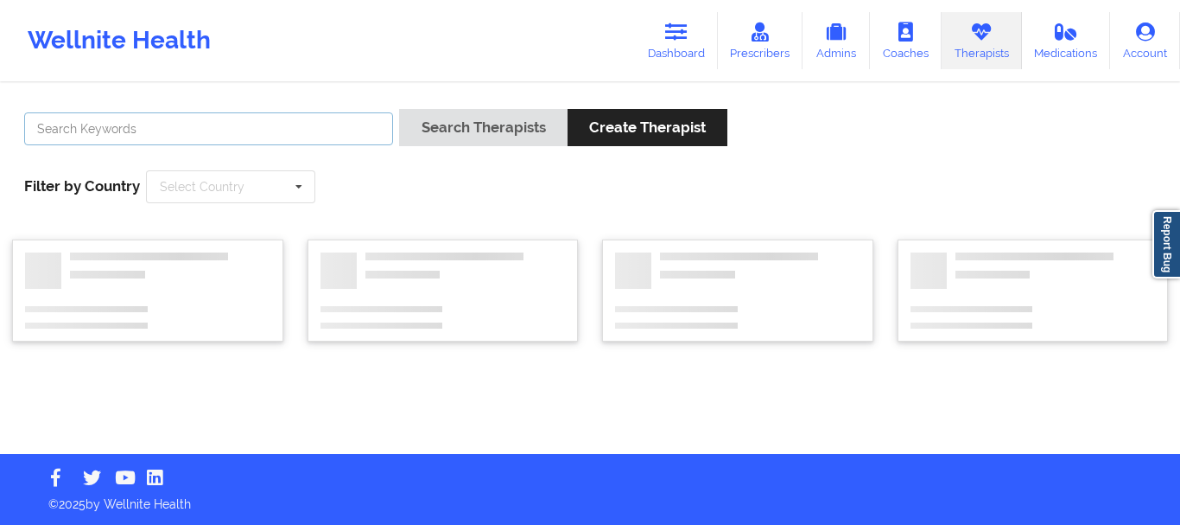
click at [214, 137] on input "text" at bounding box center [208, 128] width 369 height 33
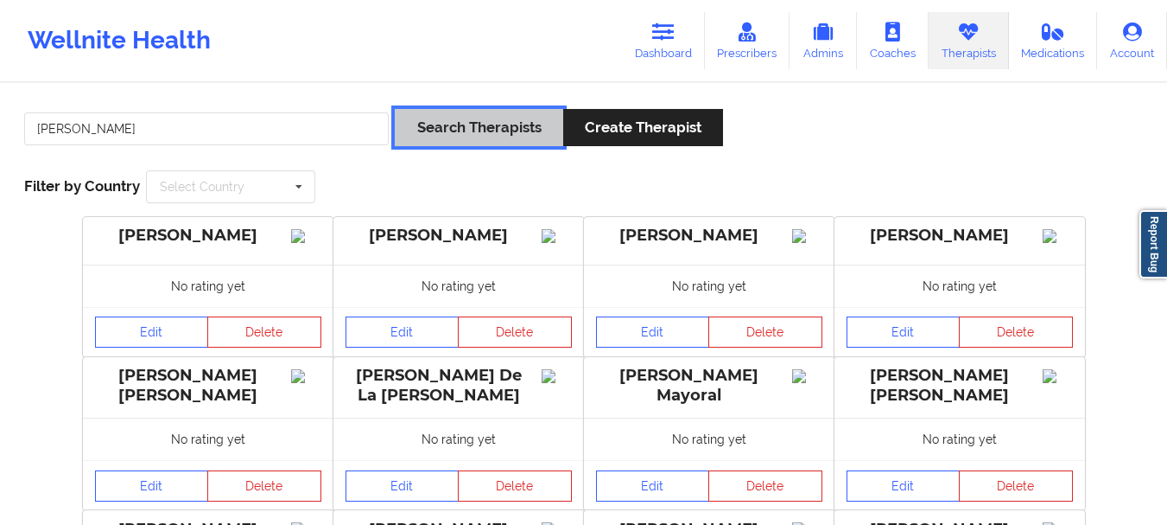
click at [484, 116] on button "Search Therapists" at bounding box center [479, 127] width 168 height 37
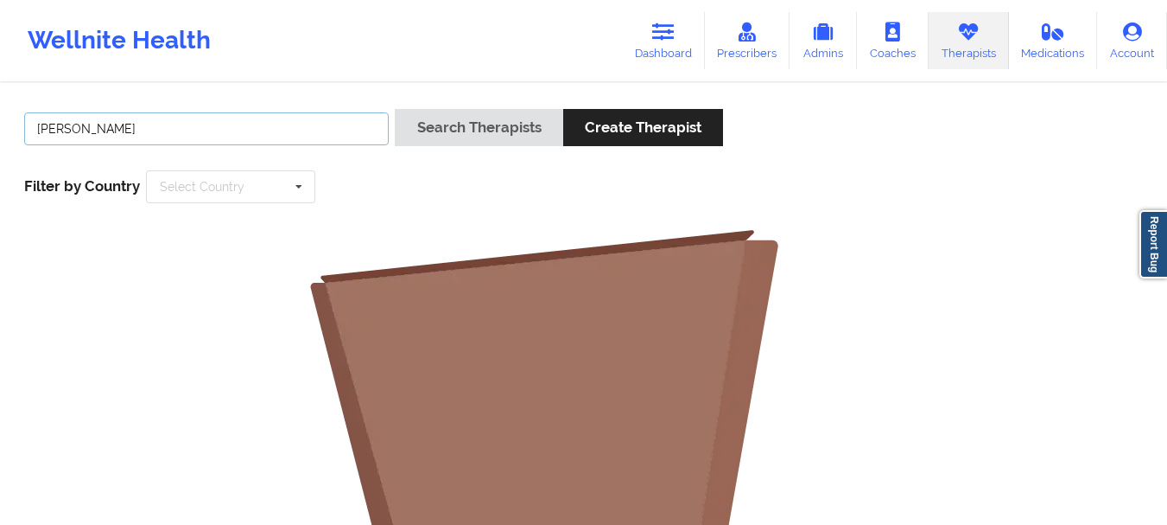
click at [245, 143] on input "anais quinonez" at bounding box center [206, 128] width 365 height 33
type input "anais"
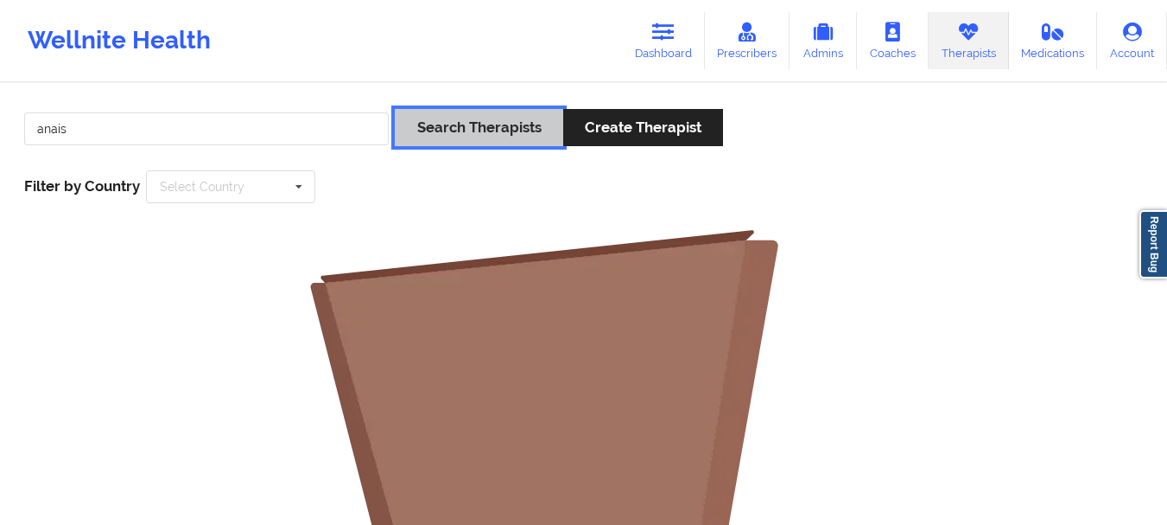
click at [448, 137] on button "Search Therapists" at bounding box center [479, 127] width 168 height 37
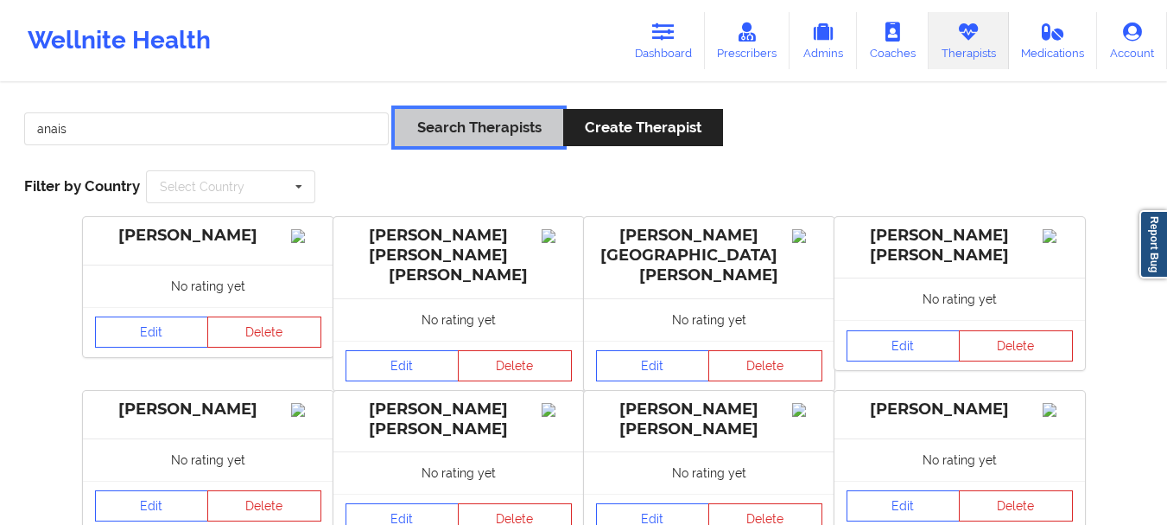
scroll to position [434, 0]
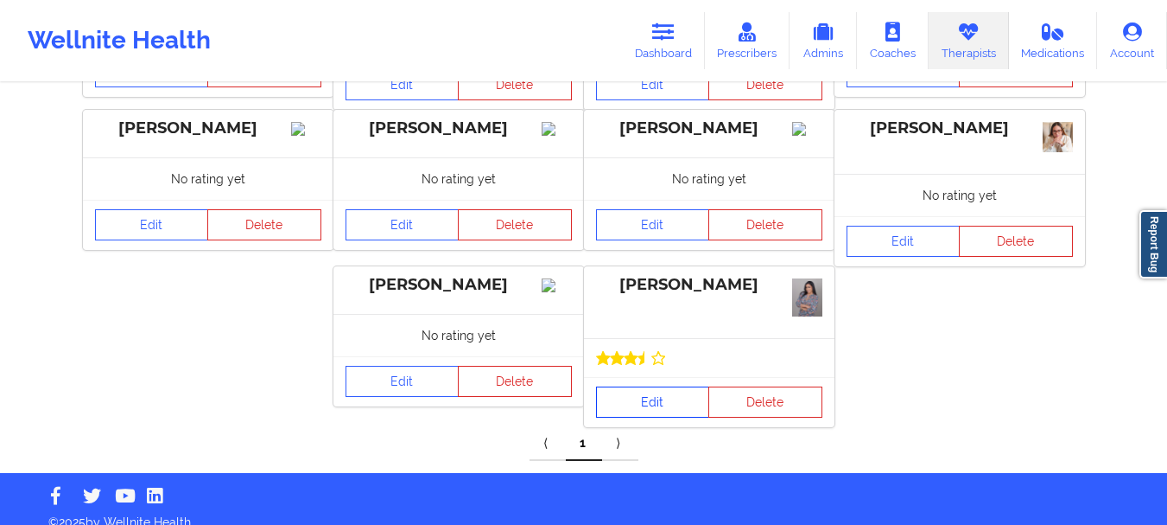
click at [667, 391] on link "Edit" at bounding box center [653, 401] width 114 height 31
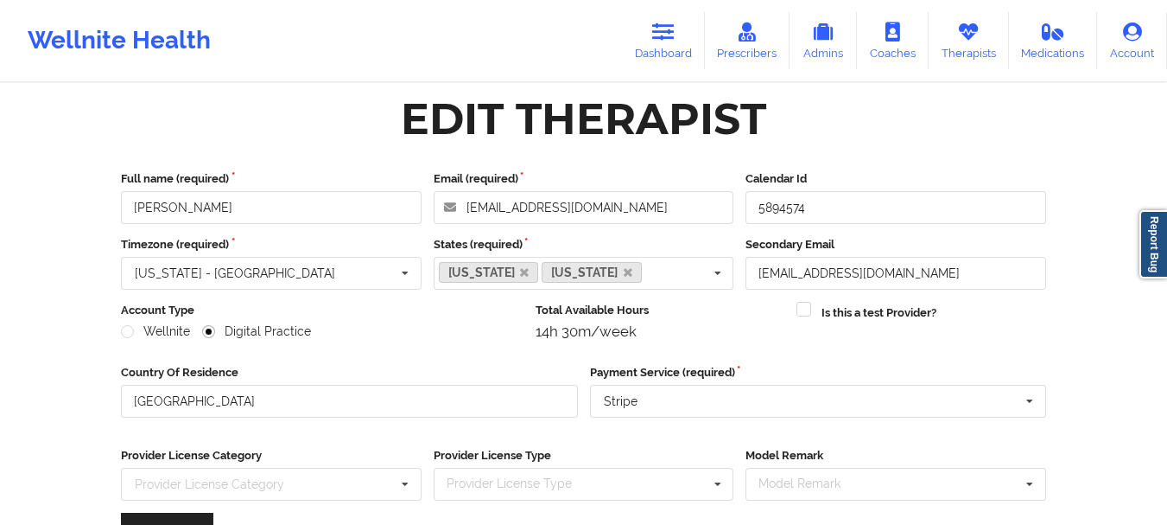
scroll to position [251, 0]
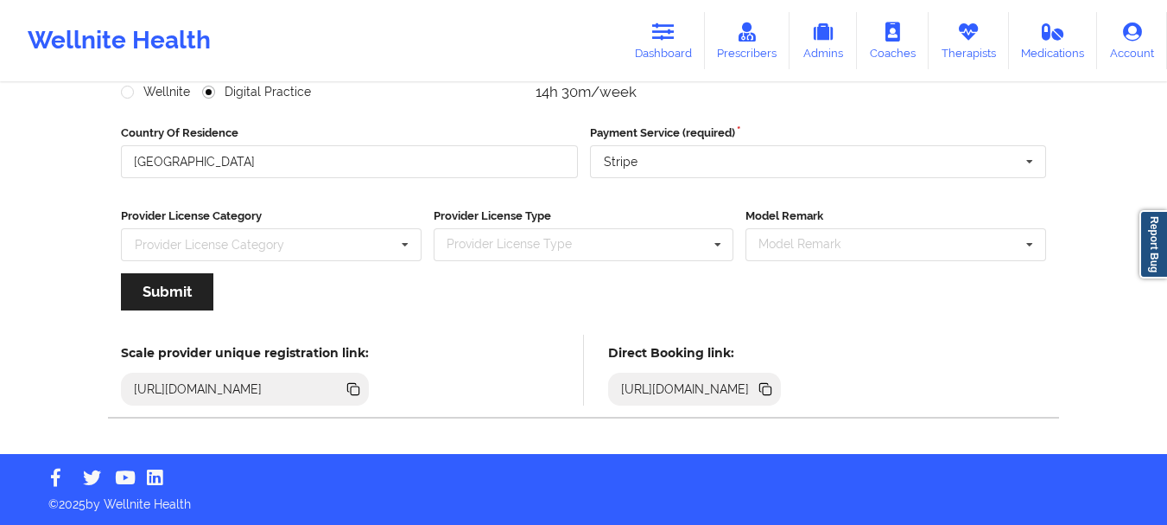
click at [772, 393] on icon at bounding box center [767, 390] width 9 height 9
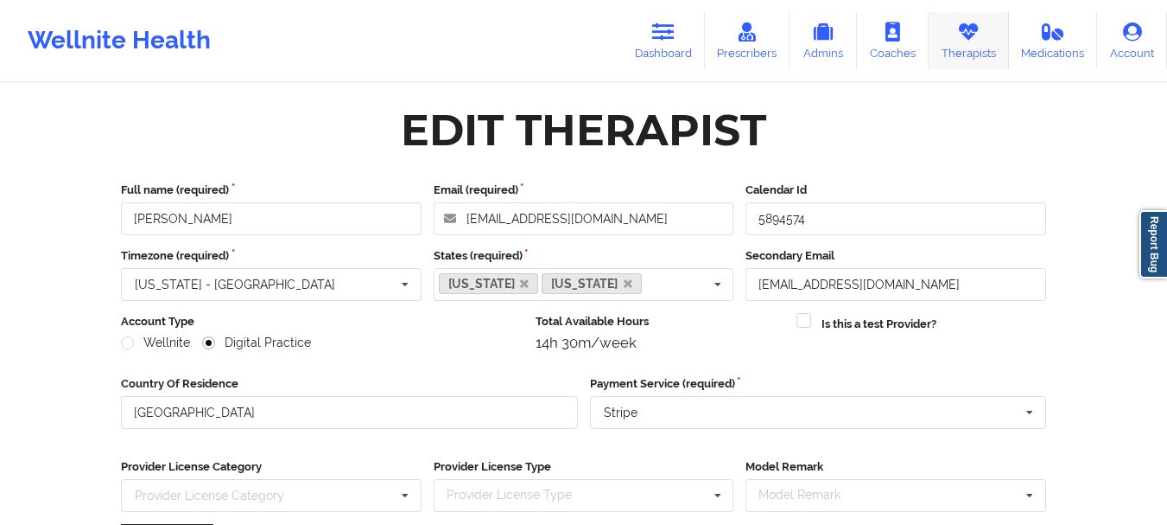
click at [982, 49] on link "Therapists" at bounding box center [969, 40] width 80 height 57
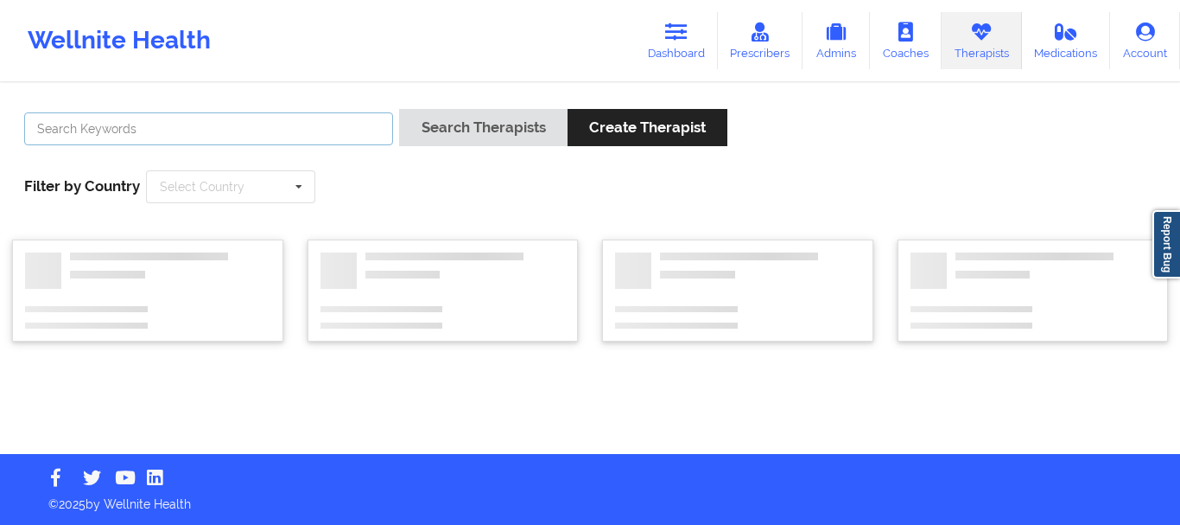
click at [159, 142] on input "text" at bounding box center [208, 128] width 369 height 33
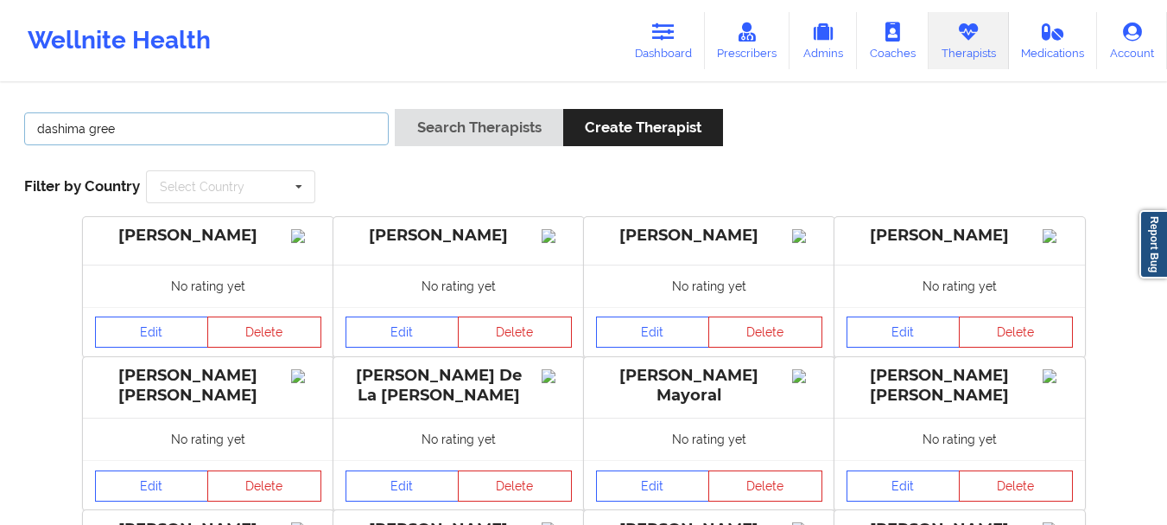
type input "dashima green"
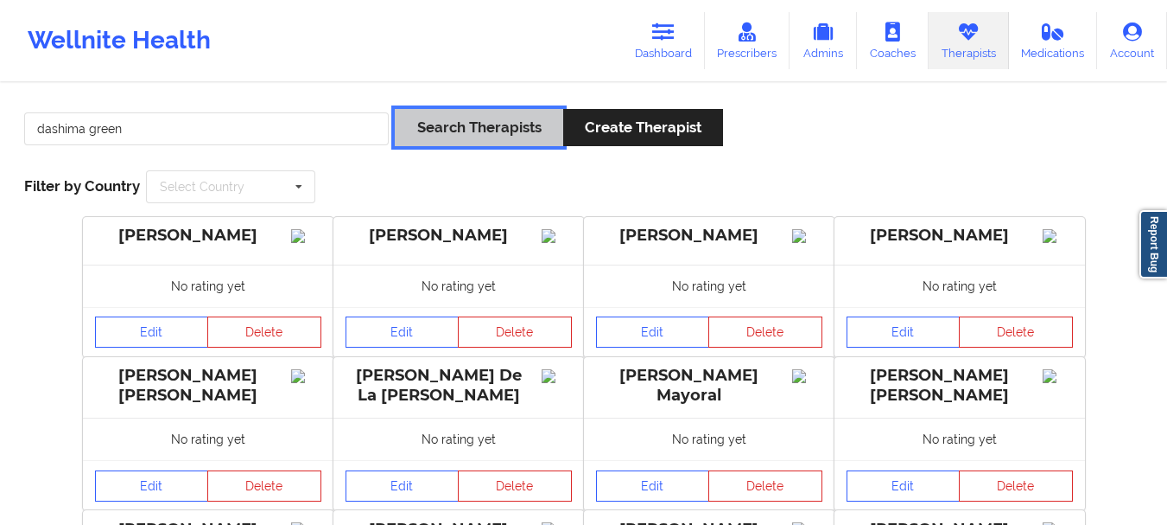
click at [448, 128] on button "Search Therapists" at bounding box center [479, 127] width 168 height 37
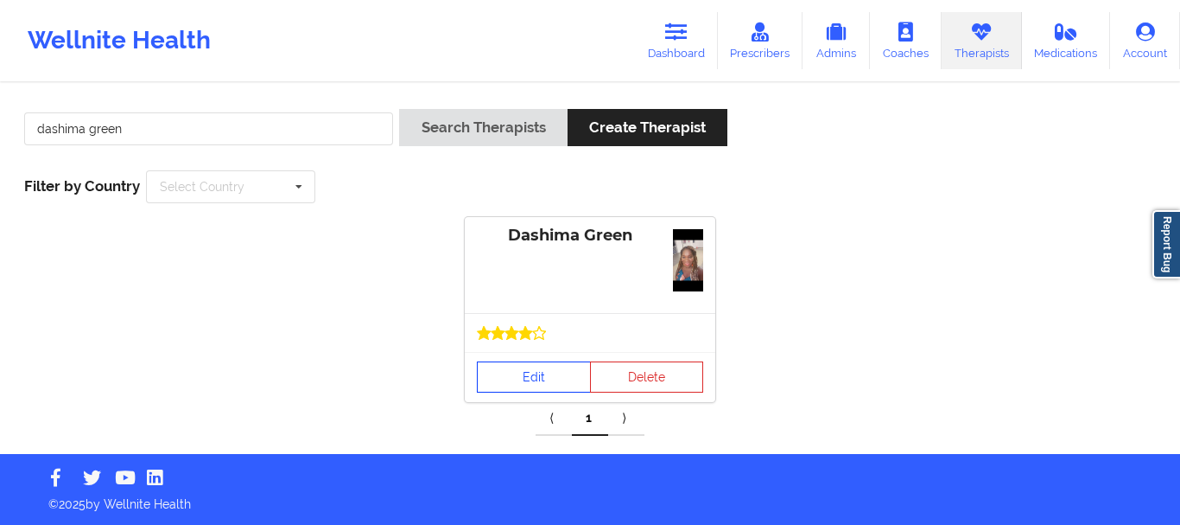
click at [538, 368] on link "Edit" at bounding box center [534, 376] width 114 height 31
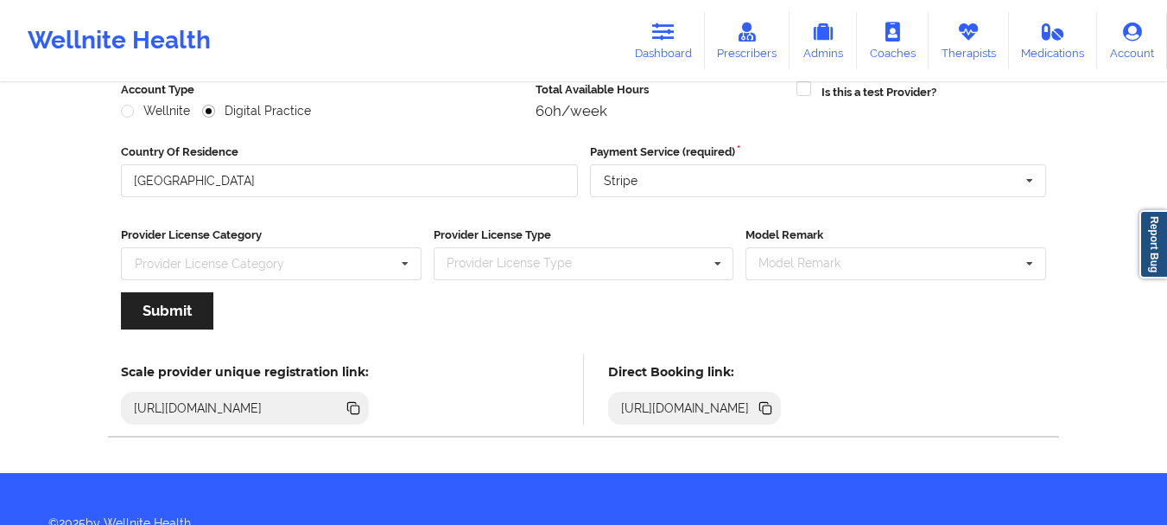
scroll to position [251, 0]
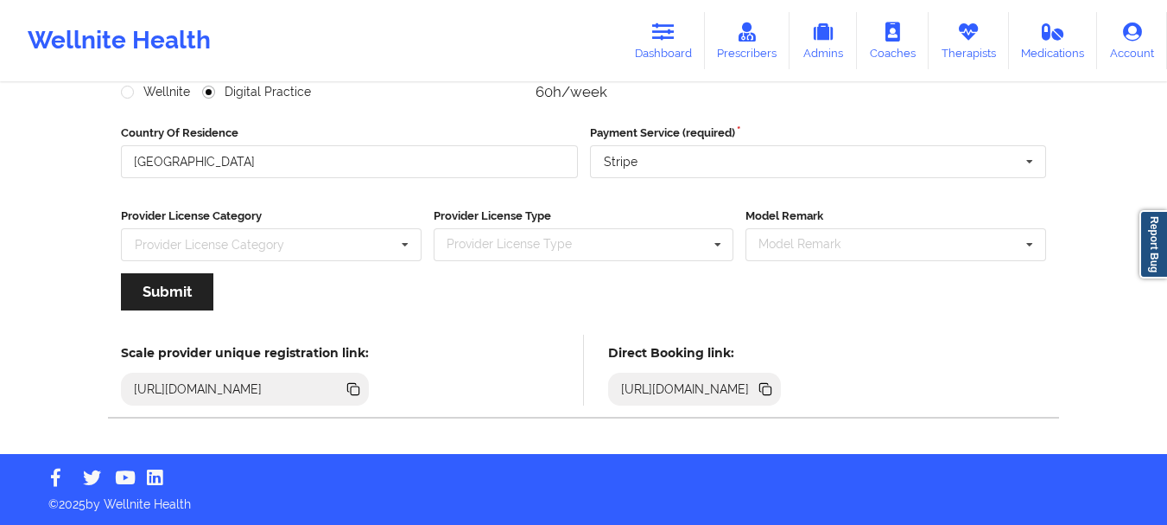
click at [772, 388] on icon at bounding box center [767, 390] width 9 height 9
drag, startPoint x: 696, startPoint y: 84, endPoint x: 689, endPoint y: 73, distance: 13.0
click at [689, 73] on div "Wellnite Health Dashboard Prescribers Admins Coaches Therapists Medications Acc…" at bounding box center [583, 101] width 1167 height 704
click at [689, 72] on div "Wellnite Health Dashboard Prescribers Admins Coaches Therapists Medications Acc…" at bounding box center [583, 40] width 1167 height 69
click at [666, 33] on icon at bounding box center [663, 31] width 22 height 19
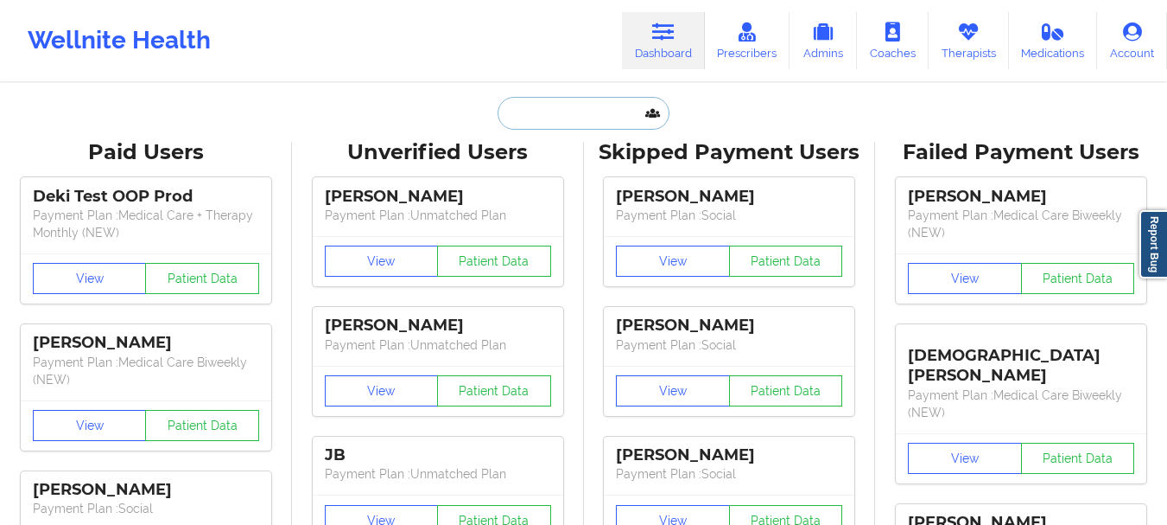
click at [635, 111] on input "text" at bounding box center [583, 113] width 171 height 33
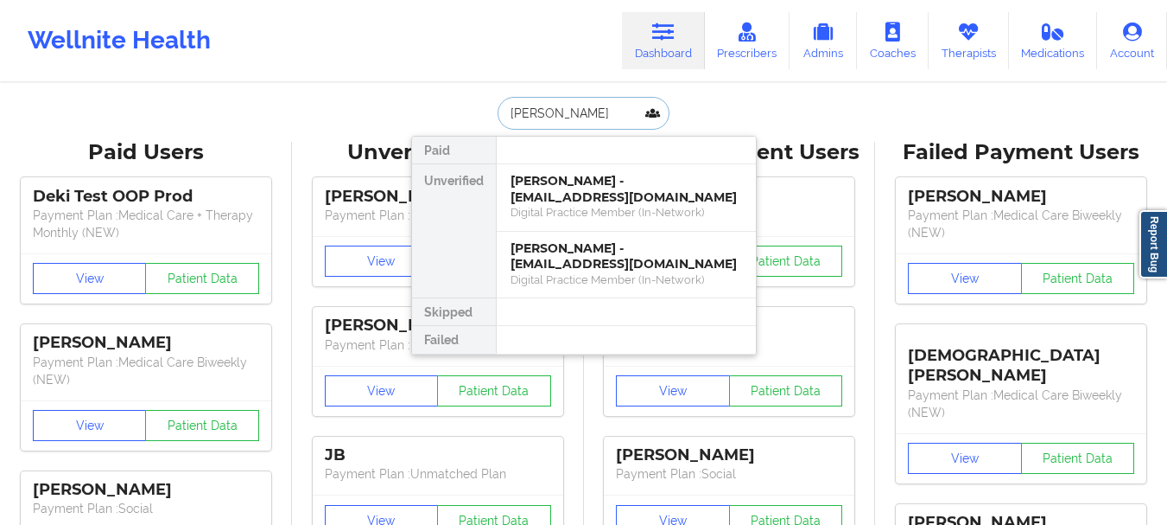
type input "[PERSON_NAME]"
click at [613, 202] on div "[PERSON_NAME] - [EMAIL_ADDRESS][DOMAIN_NAME]" at bounding box center [627, 189] width 232 height 32
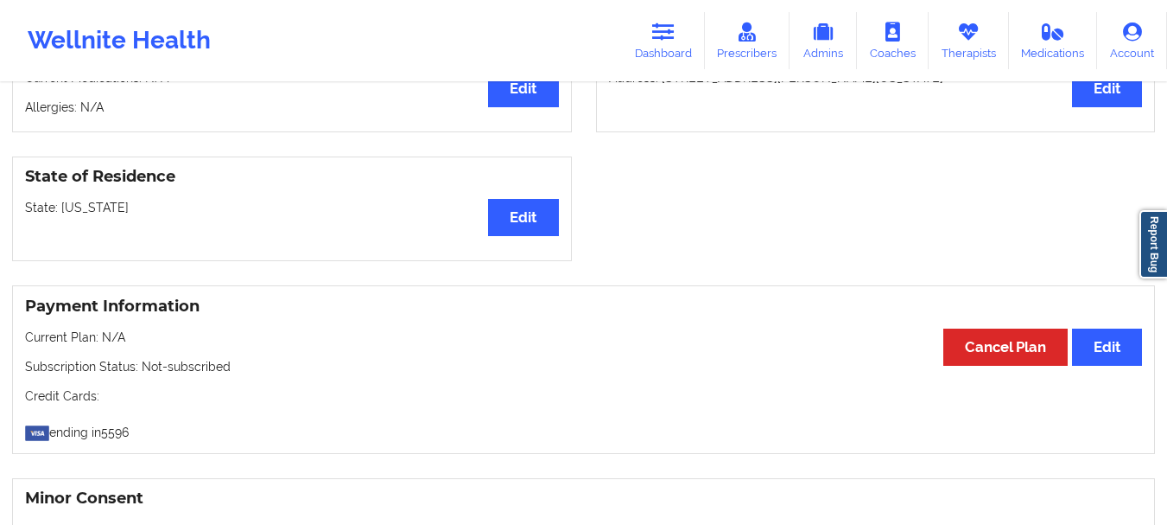
scroll to position [498, 0]
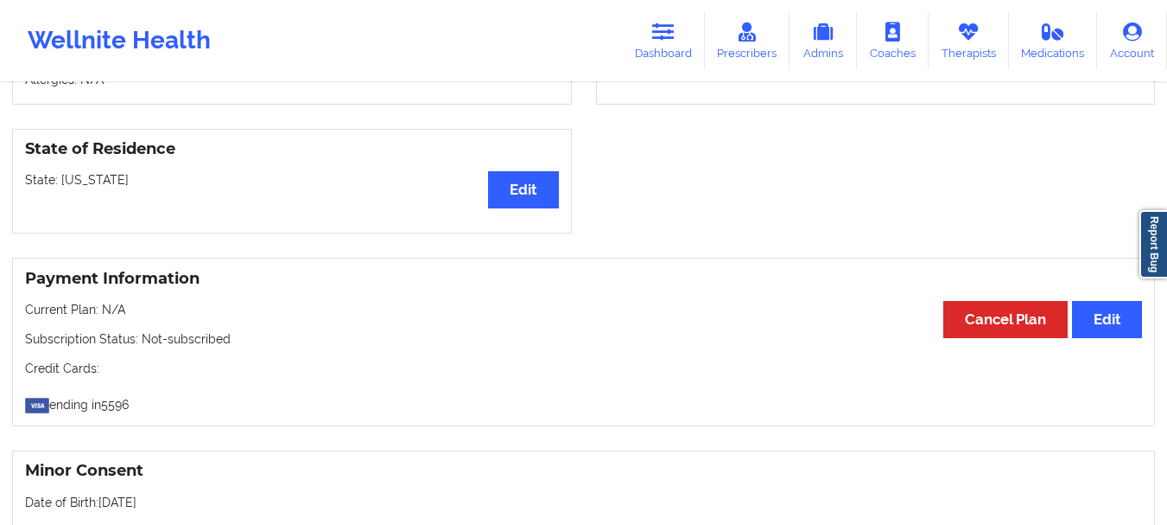
drag, startPoint x: 135, startPoint y: 179, endPoint x: 60, endPoint y: 183, distance: 75.3
click at [60, 183] on p "State: Pennsylvania" at bounding box center [292, 179] width 534 height 17
copy p "[US_STATE]"
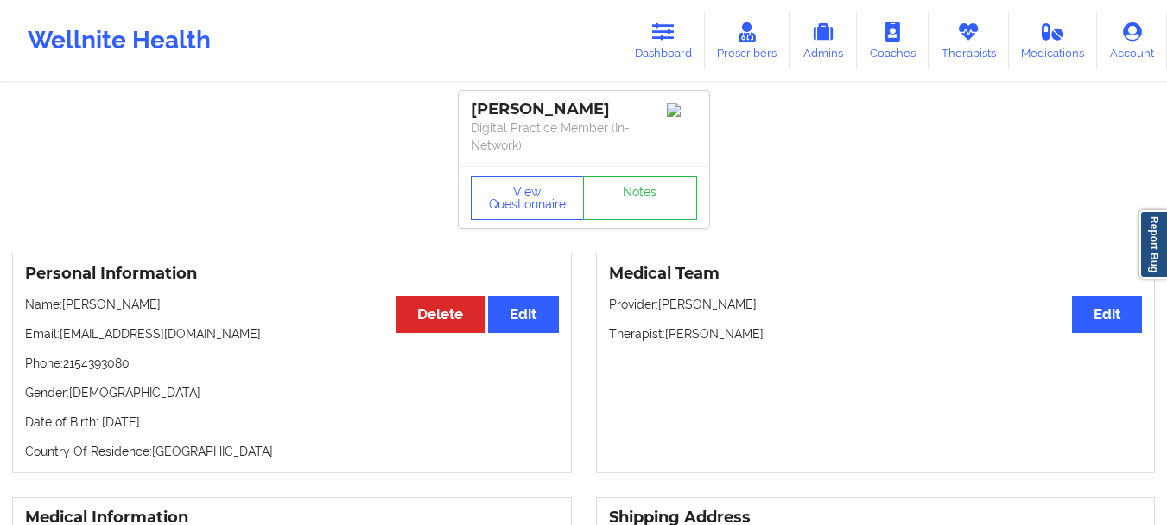
click at [145, 365] on p "Phone: 2154393080" at bounding box center [292, 362] width 534 height 17
drag, startPoint x: 64, startPoint y: 367, endPoint x: 147, endPoint y: 355, distance: 83.8
click at [147, 355] on p "Phone: 2154393080" at bounding box center [292, 362] width 534 height 17
copy p "2154393080"
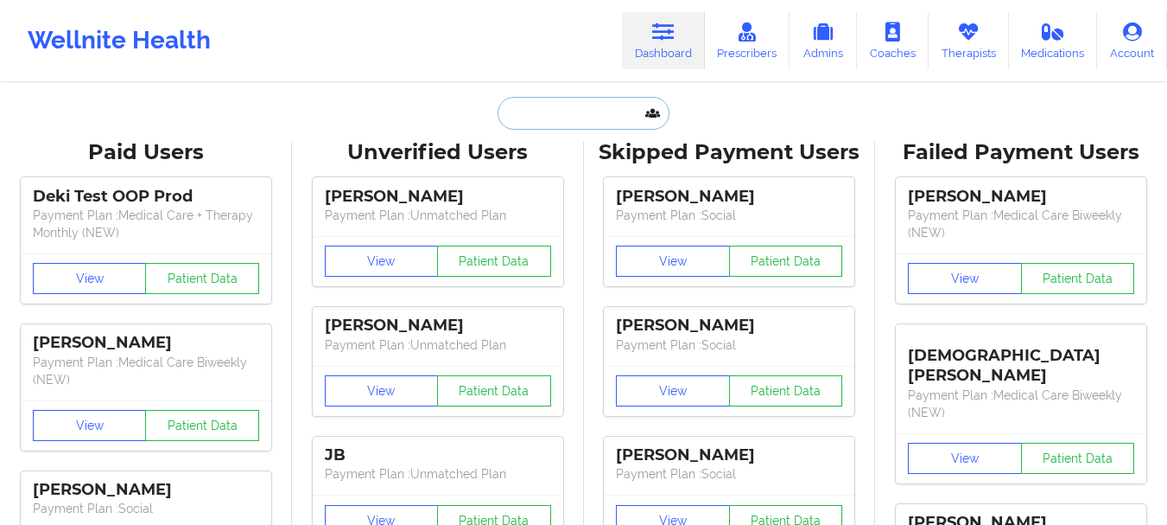
click at [601, 124] on input "text" at bounding box center [583, 113] width 171 height 33
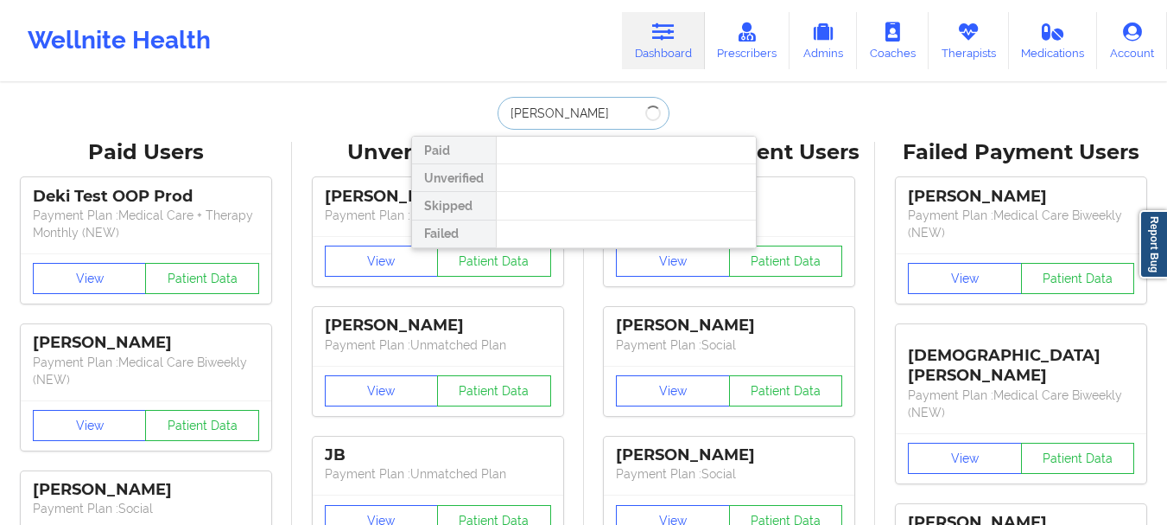
type input "[PERSON_NAME]"
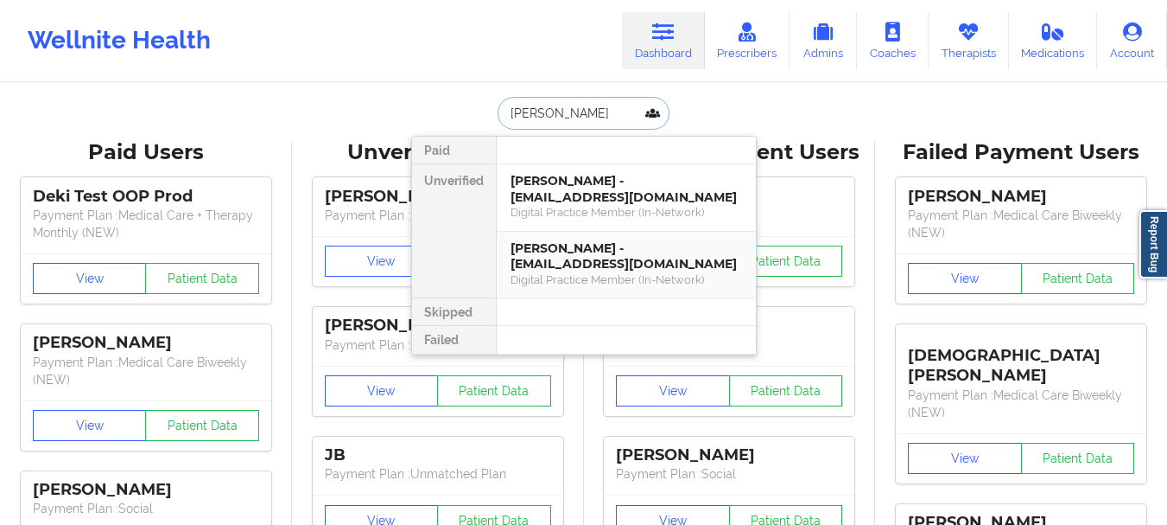
click at [590, 247] on div "[PERSON_NAME] - [EMAIL_ADDRESS][DOMAIN_NAME]" at bounding box center [627, 256] width 232 height 32
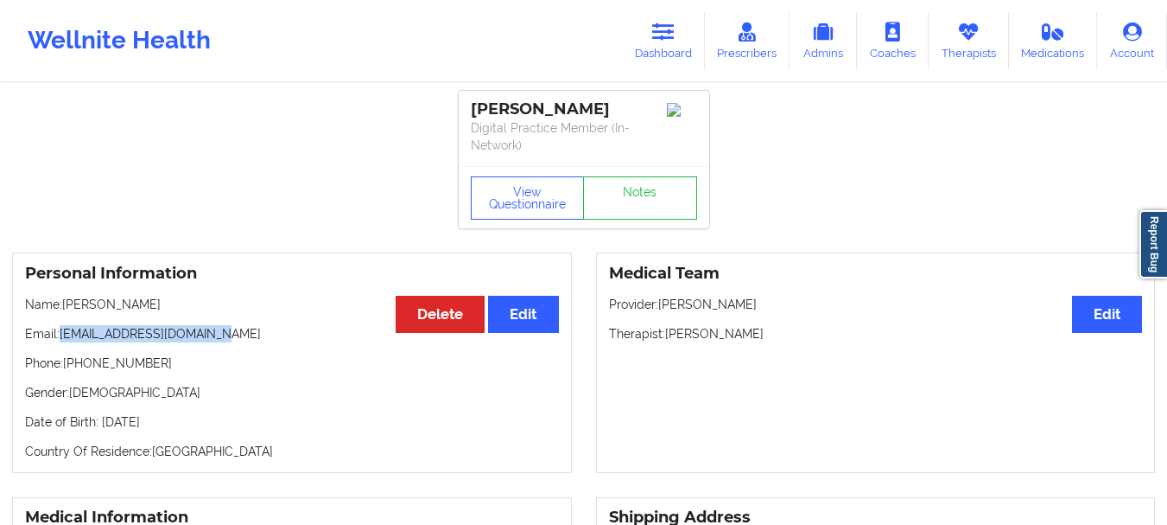
drag, startPoint x: 207, startPoint y: 331, endPoint x: 60, endPoint y: 337, distance: 146.2
click at [60, 337] on p "Email: [EMAIL_ADDRESS][DOMAIN_NAME]" at bounding box center [292, 333] width 534 height 17
copy p "[EMAIL_ADDRESS][DOMAIN_NAME]"
click at [680, 33] on link "Dashboard" at bounding box center [663, 40] width 83 height 57
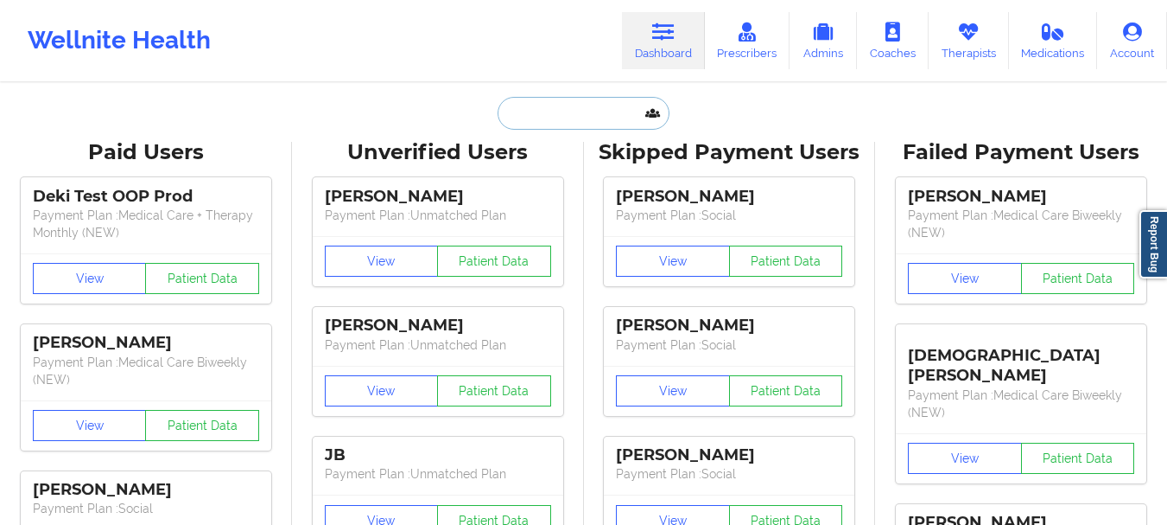
click at [578, 115] on input "text" at bounding box center [583, 113] width 171 height 33
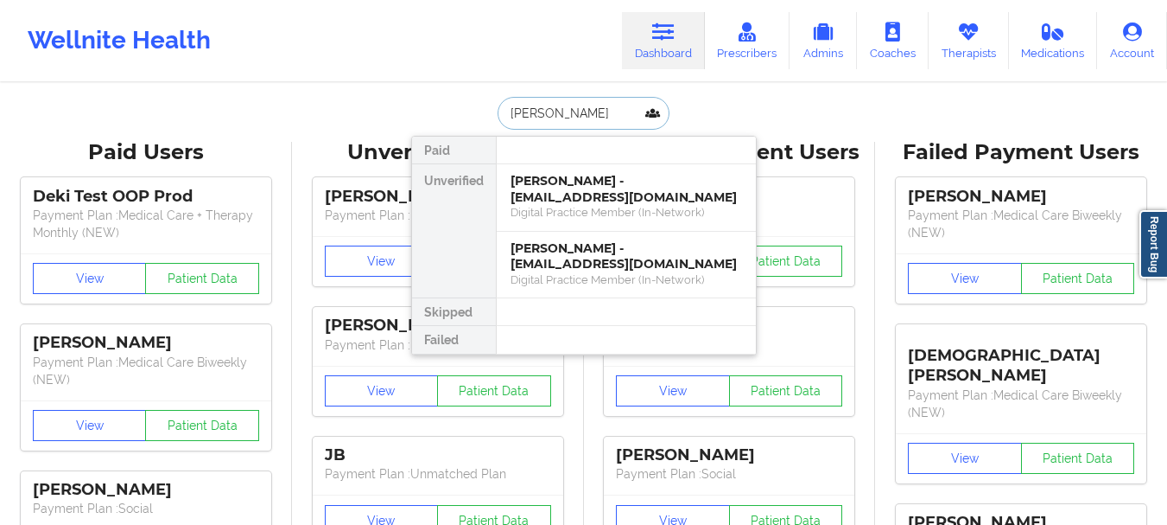
type input "[PERSON_NAME]"
click at [623, 235] on div "[PERSON_NAME] - [EMAIL_ADDRESS][DOMAIN_NAME] Digital Practice Member (In-Networ…" at bounding box center [626, 265] width 259 height 67
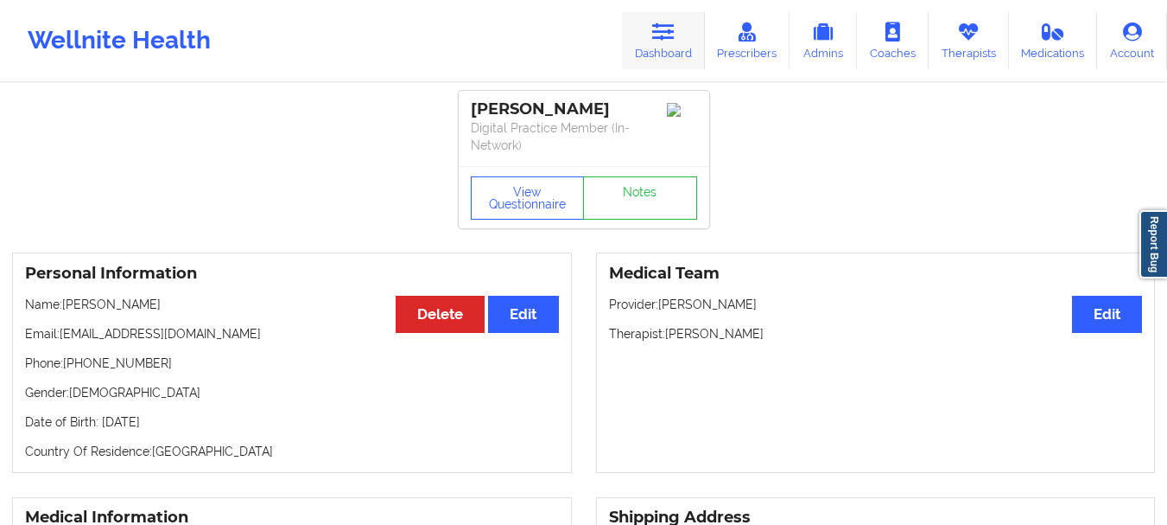
click at [670, 48] on link "Dashboard" at bounding box center [663, 40] width 83 height 57
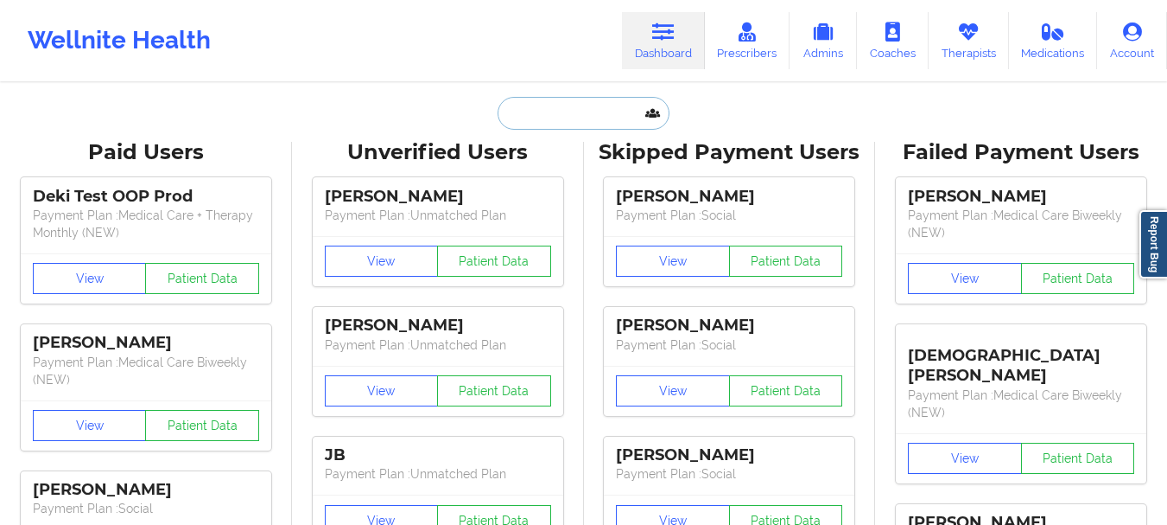
click at [575, 115] on input "text" at bounding box center [583, 113] width 171 height 33
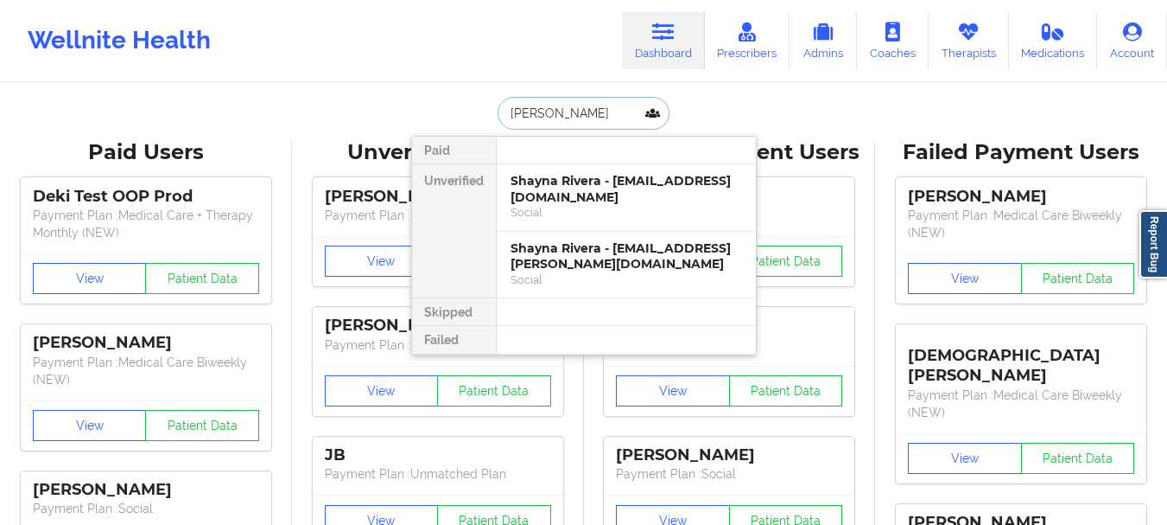
type input "[PERSON_NAME]"
click at [601, 175] on div "Shayna Rivera - [EMAIL_ADDRESS][DOMAIN_NAME]" at bounding box center [627, 189] width 232 height 32
